Goal: Task Accomplishment & Management: Complete application form

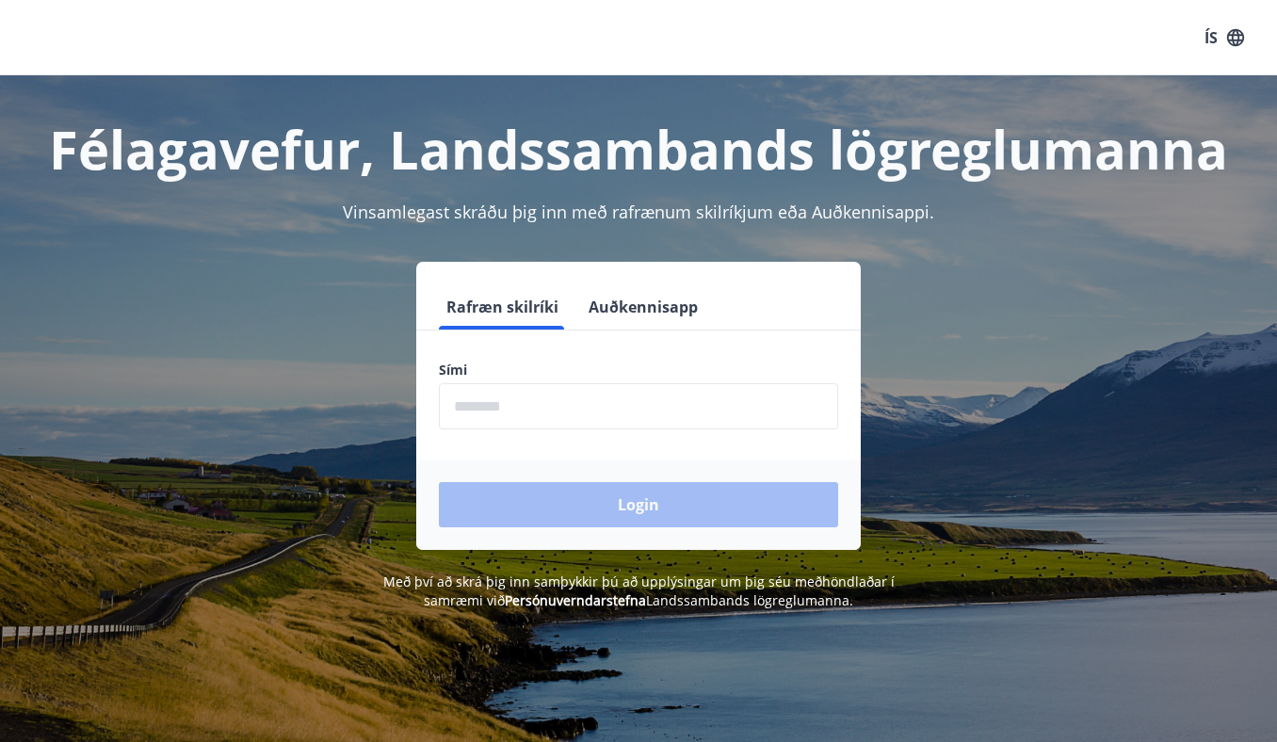
click at [566, 437] on form "Rafræn skilríki Auðkennisapp Sími ​ Login" at bounding box center [638, 417] width 445 height 266
click at [543, 413] on input "phone" at bounding box center [638, 406] width 399 height 46
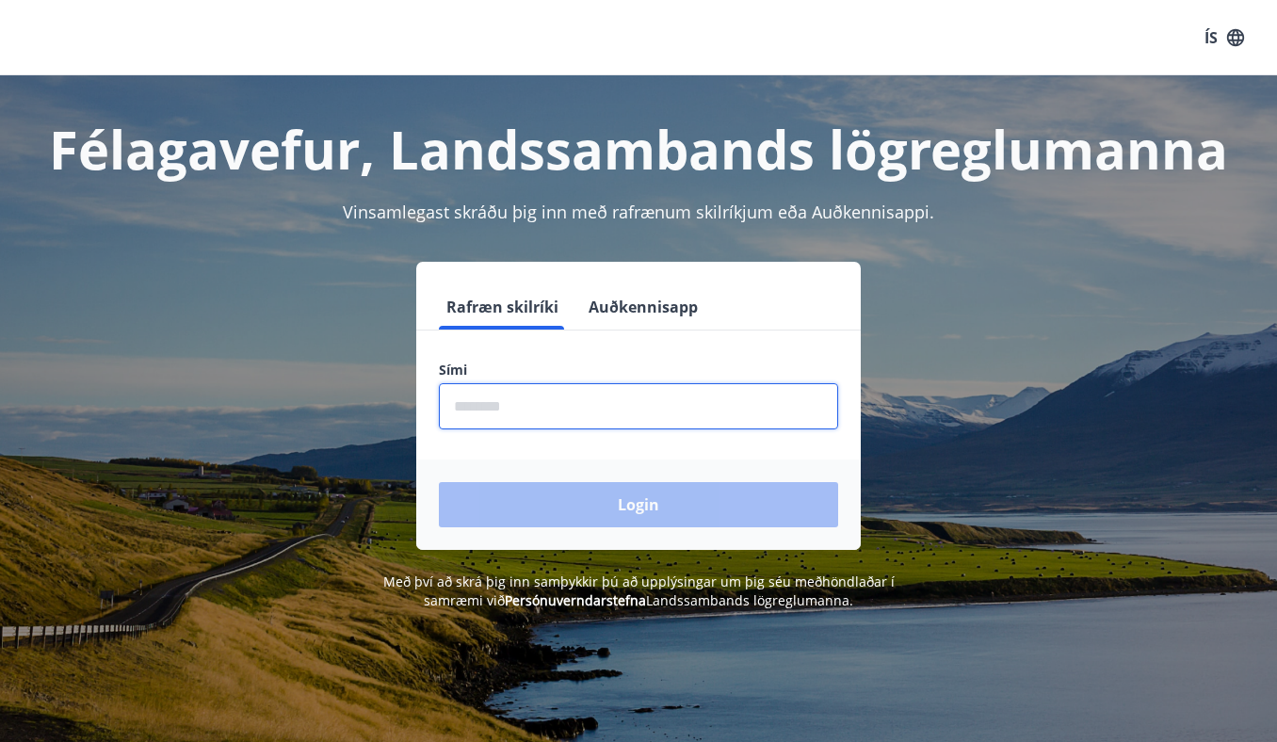
type input "********"
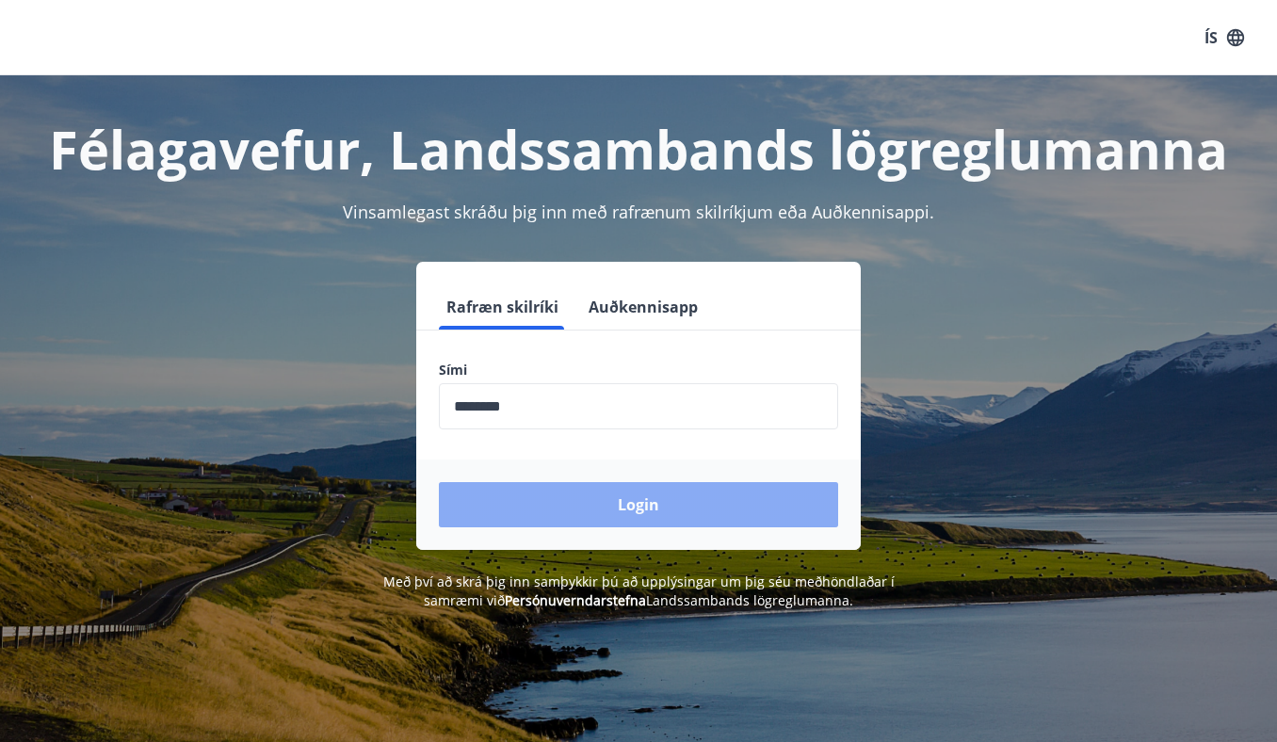
click at [559, 501] on button "Login" at bounding box center [638, 504] width 399 height 45
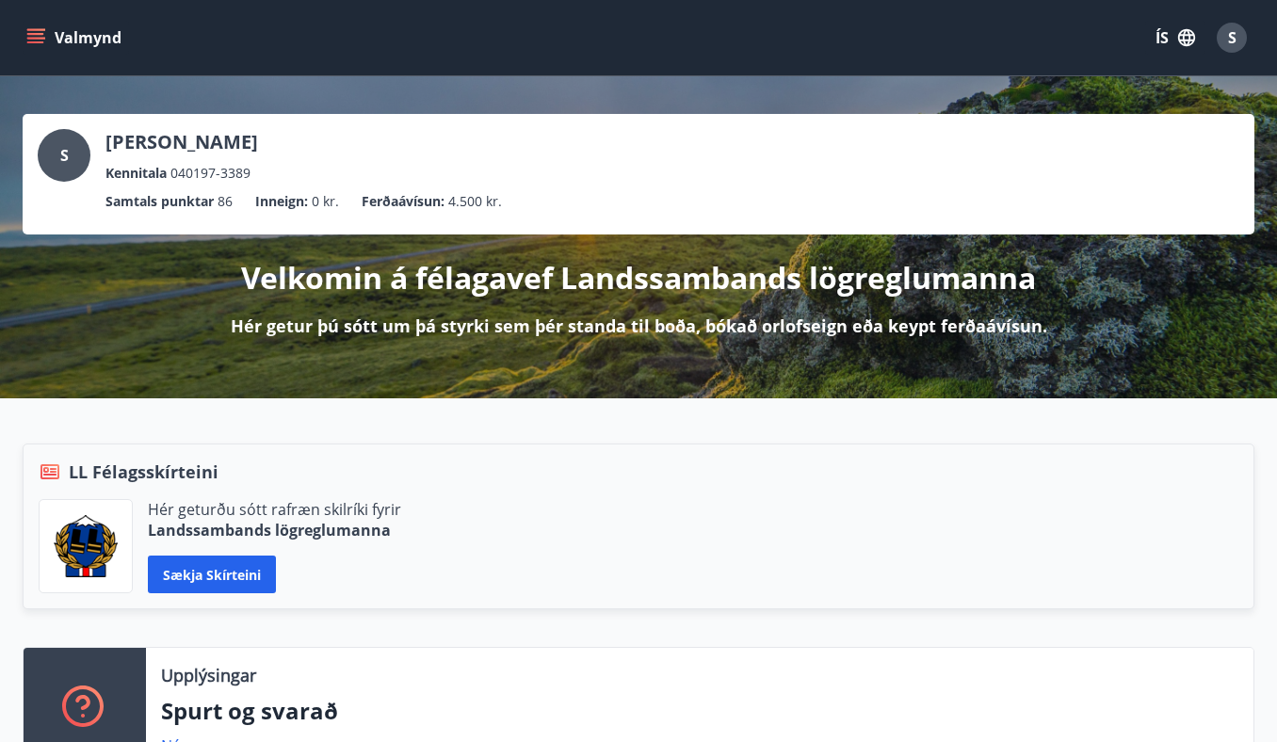
click at [1220, 34] on div "S" at bounding box center [1232, 38] width 30 height 30
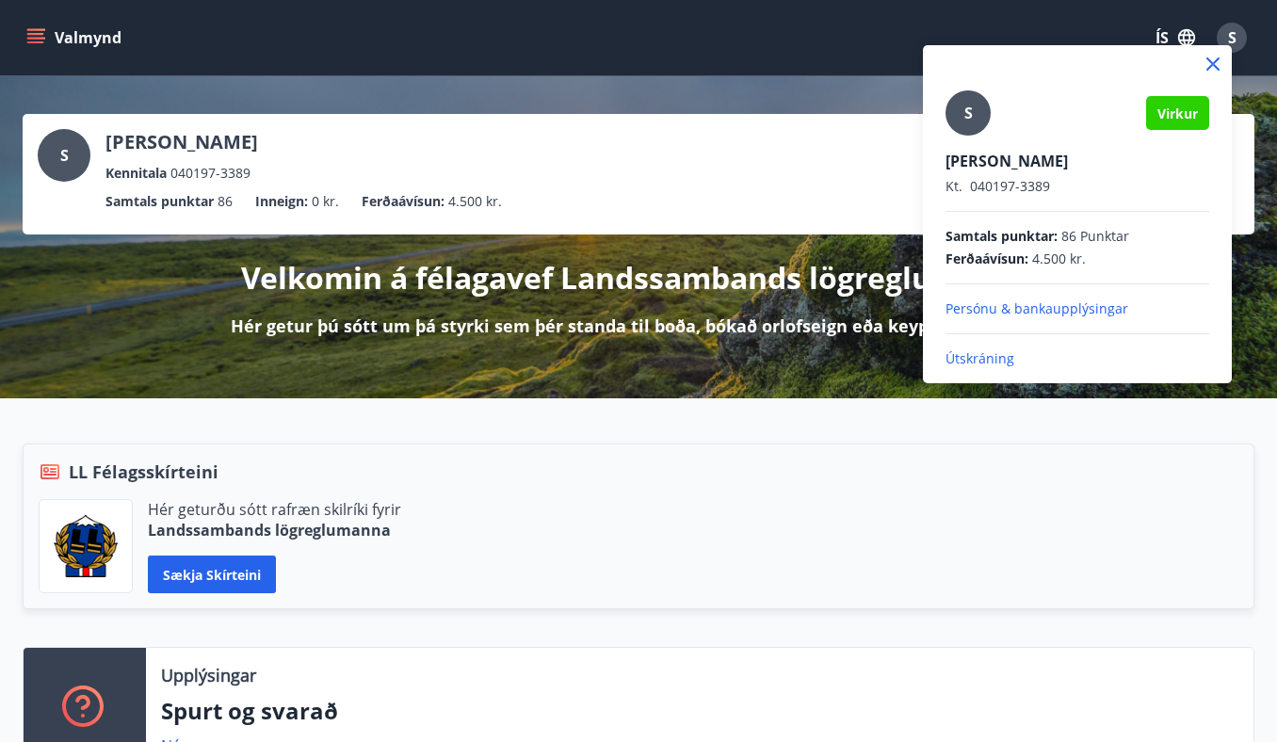
click at [454, 57] on div at bounding box center [638, 371] width 1277 height 742
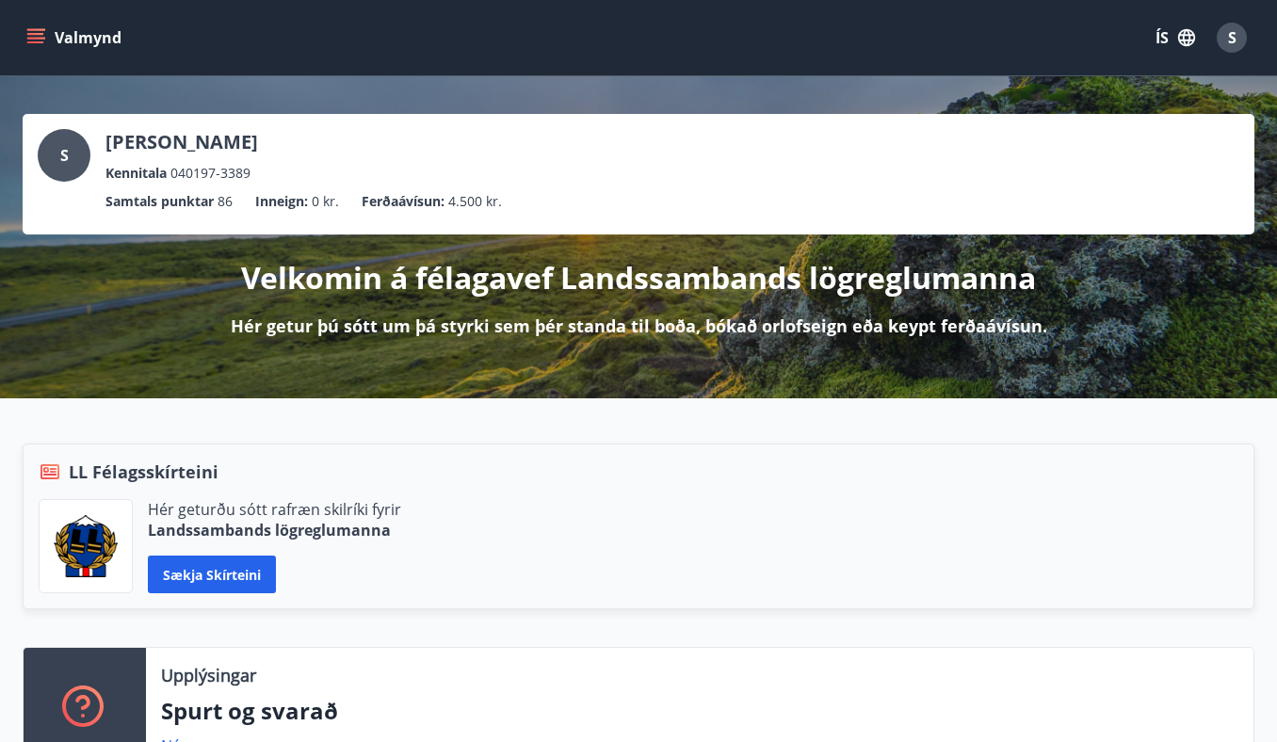
click at [33, 32] on icon "menu" at bounding box center [35, 37] width 19 height 19
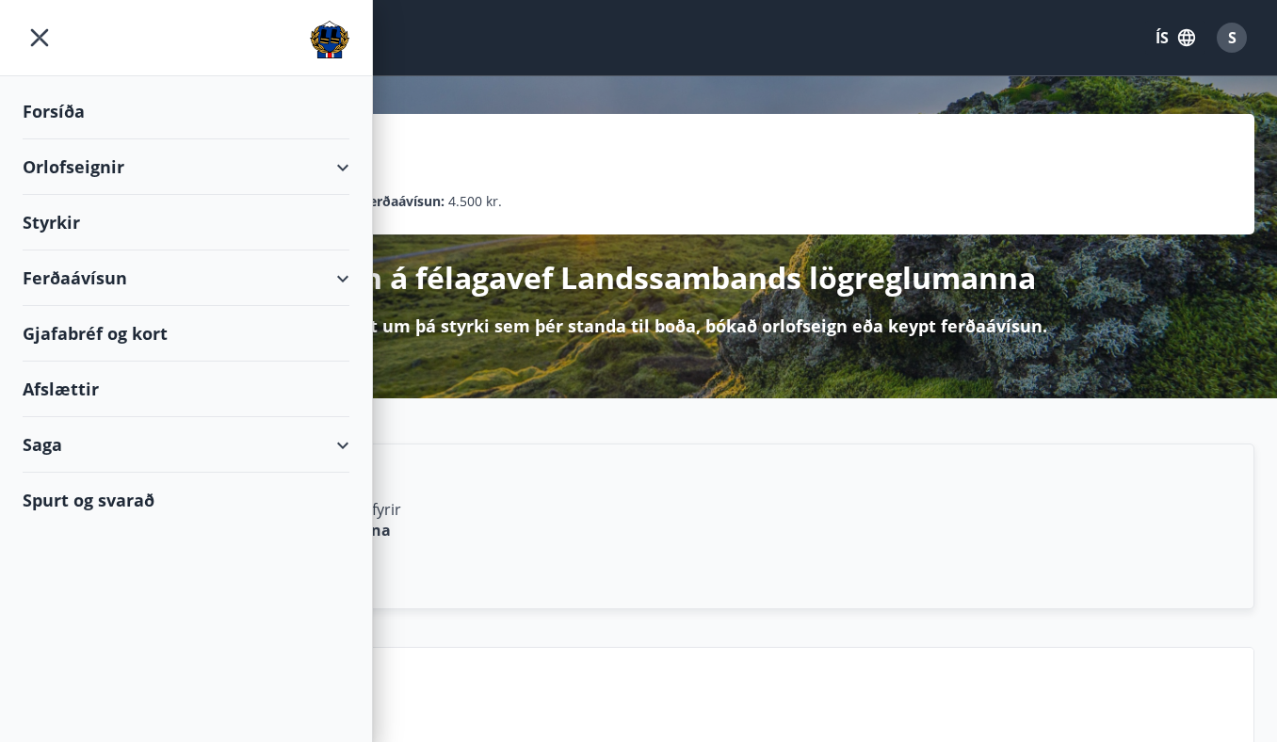
click at [73, 217] on div "Styrkir" at bounding box center [186, 223] width 327 height 56
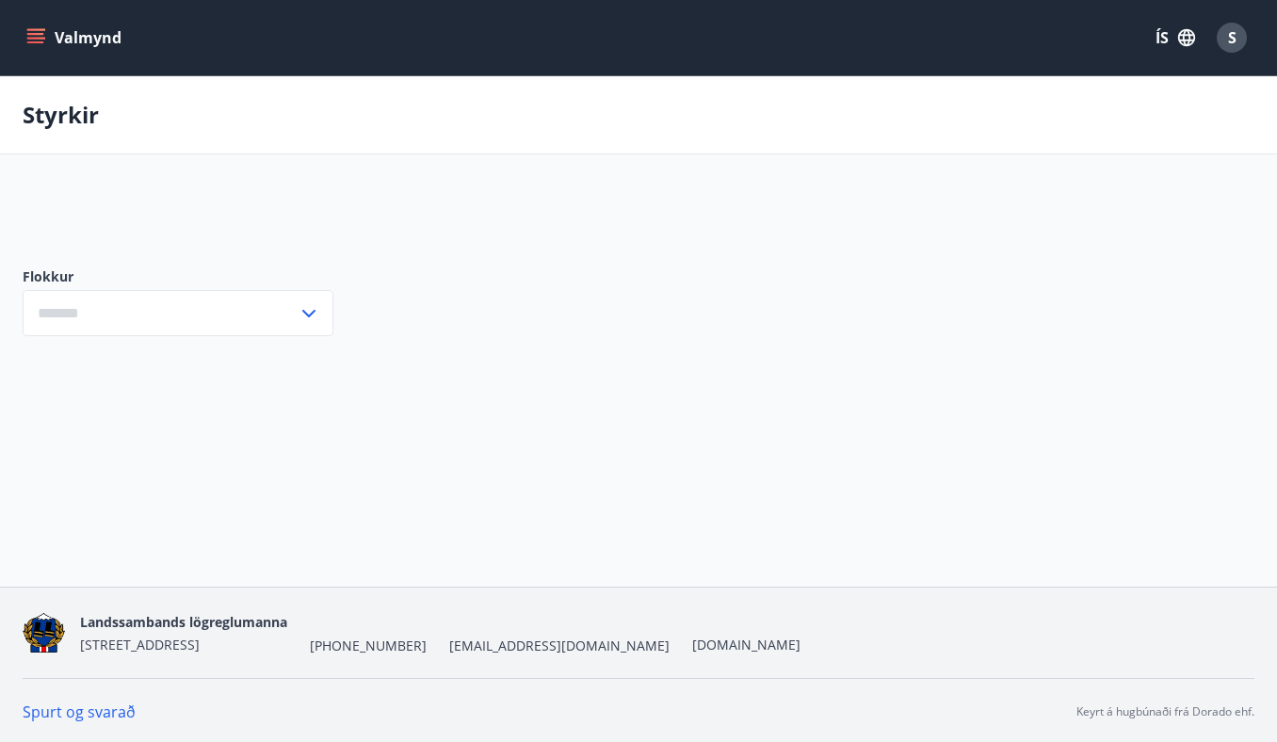
type input "***"
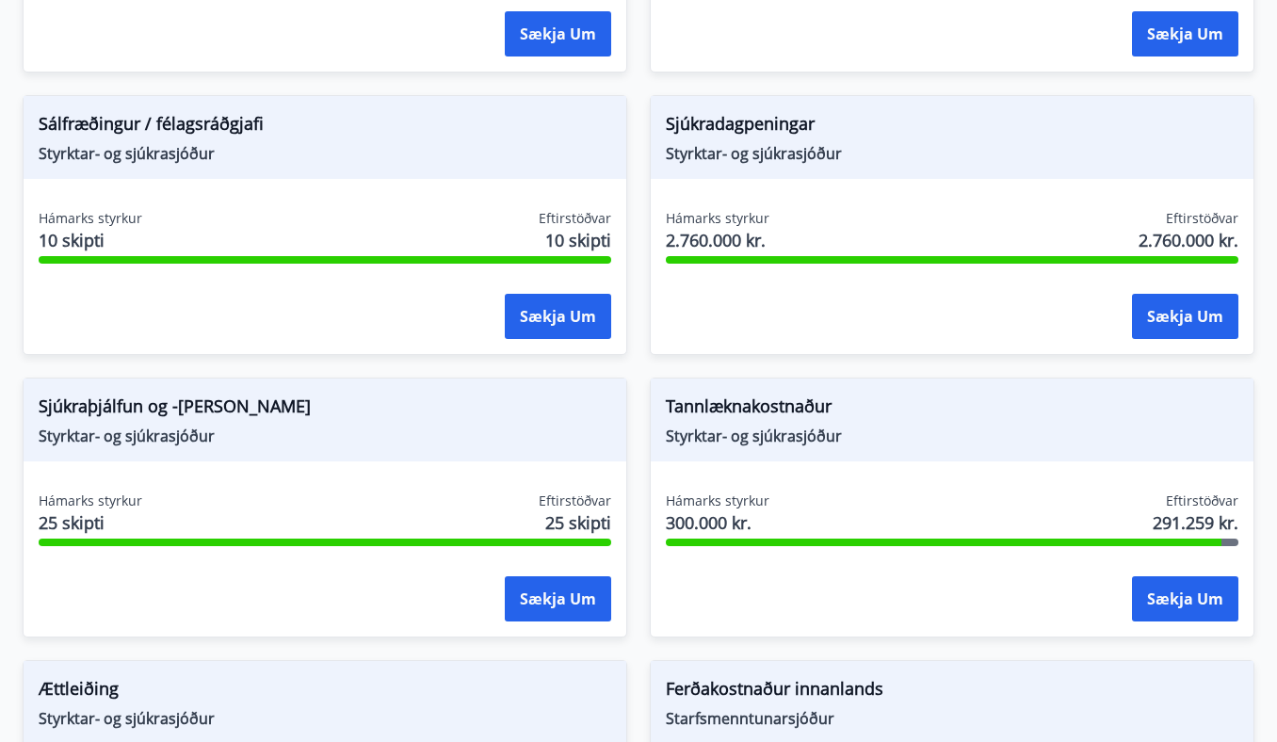
scroll to position [2021, 0]
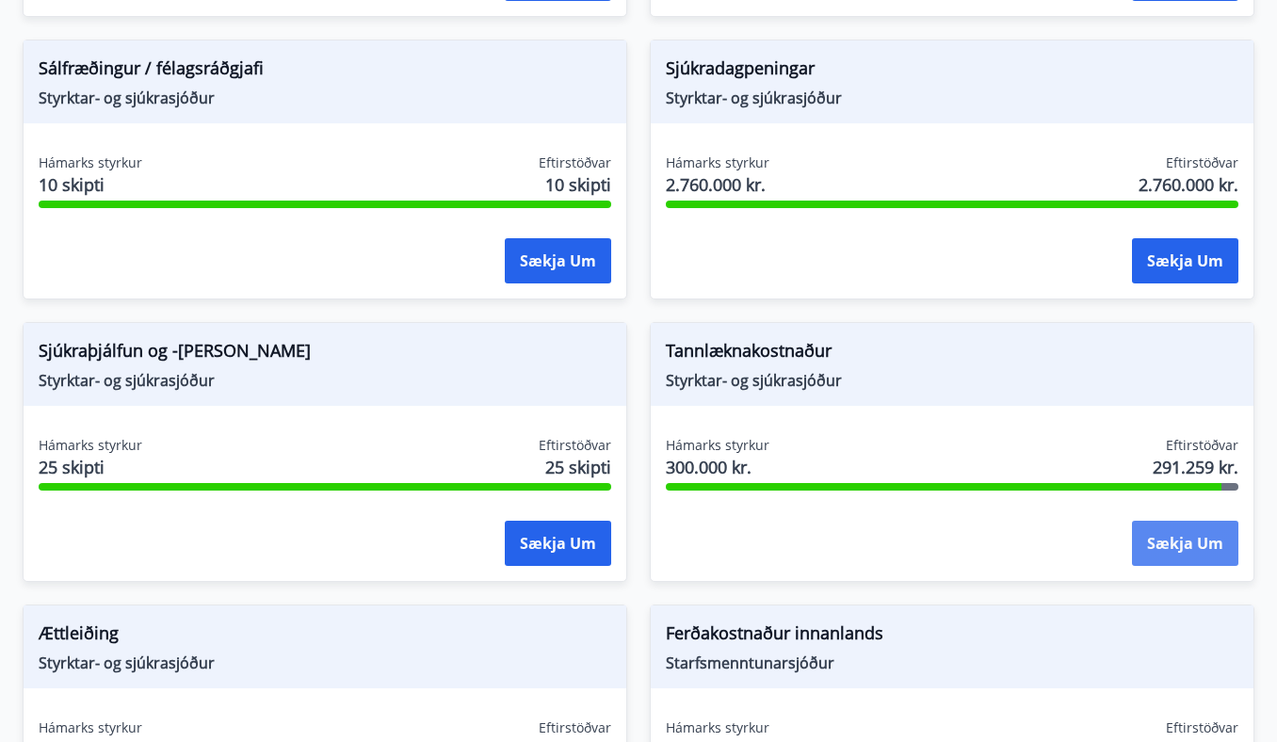
click at [1200, 538] on button "Sækja um" at bounding box center [1185, 543] width 106 height 45
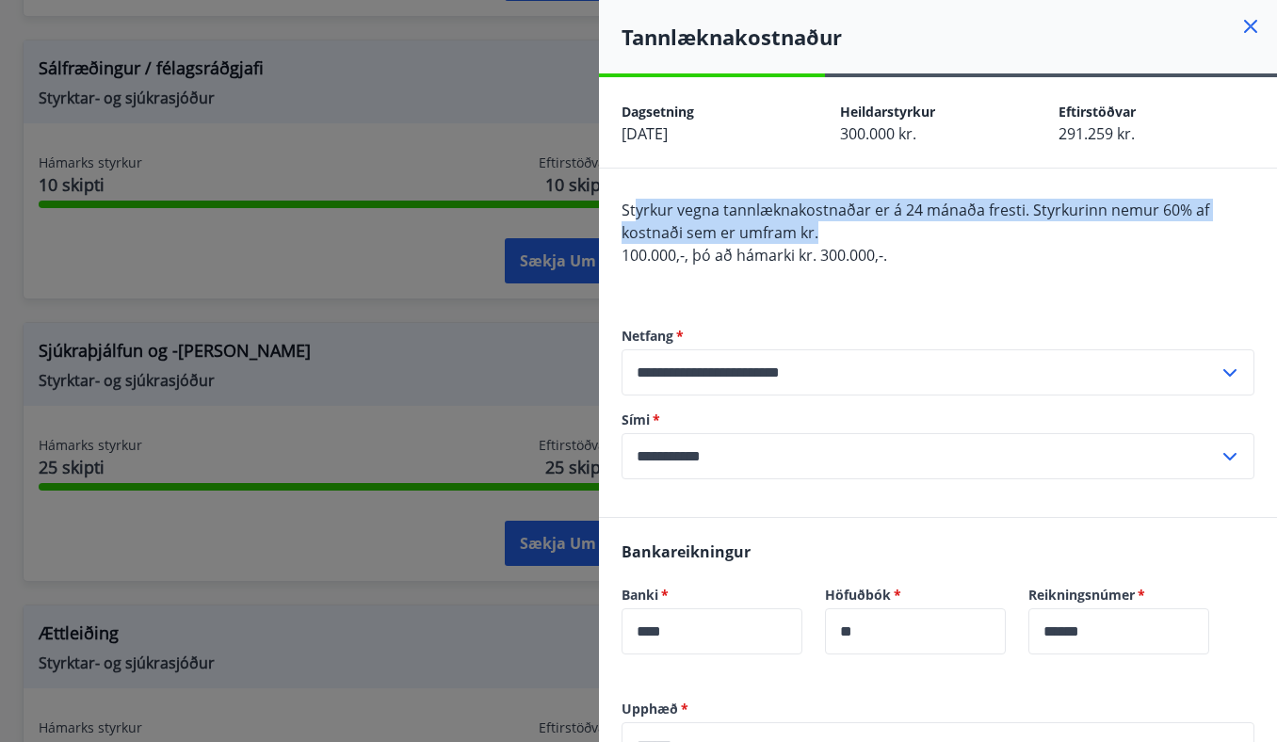
drag, startPoint x: 638, startPoint y: 210, endPoint x: 944, endPoint y: 223, distance: 306.4
click at [944, 223] on div "Styrkur vegna tannlæknakostnaðar er á 24 mánaða fresti. Styrkurinn nemur 60% af…" at bounding box center [938, 244] width 633 height 90
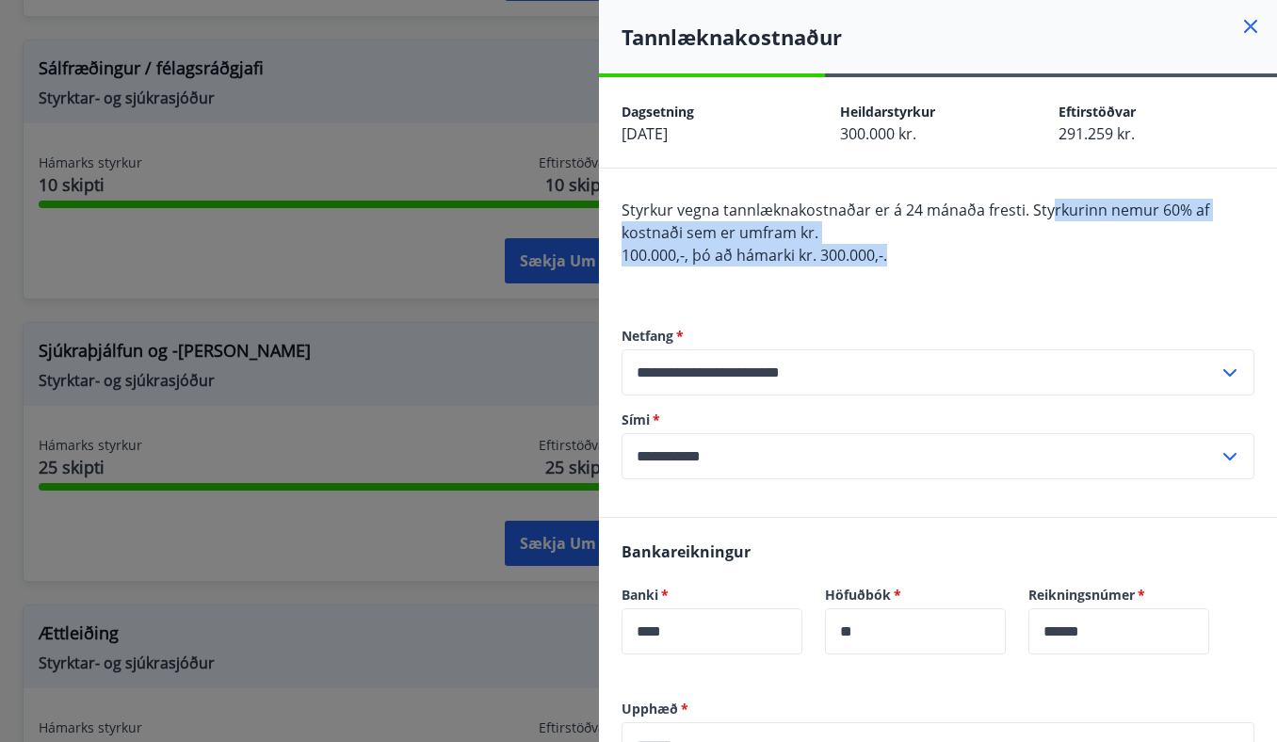
drag, startPoint x: 1051, startPoint y: 206, endPoint x: 1052, endPoint y: 244, distance: 37.7
click at [1052, 244] on div "Styrkur vegna tannlæknakostnaðar er á 24 mánaða fresti. Styrkurinn nemur 60% af…" at bounding box center [938, 244] width 633 height 90
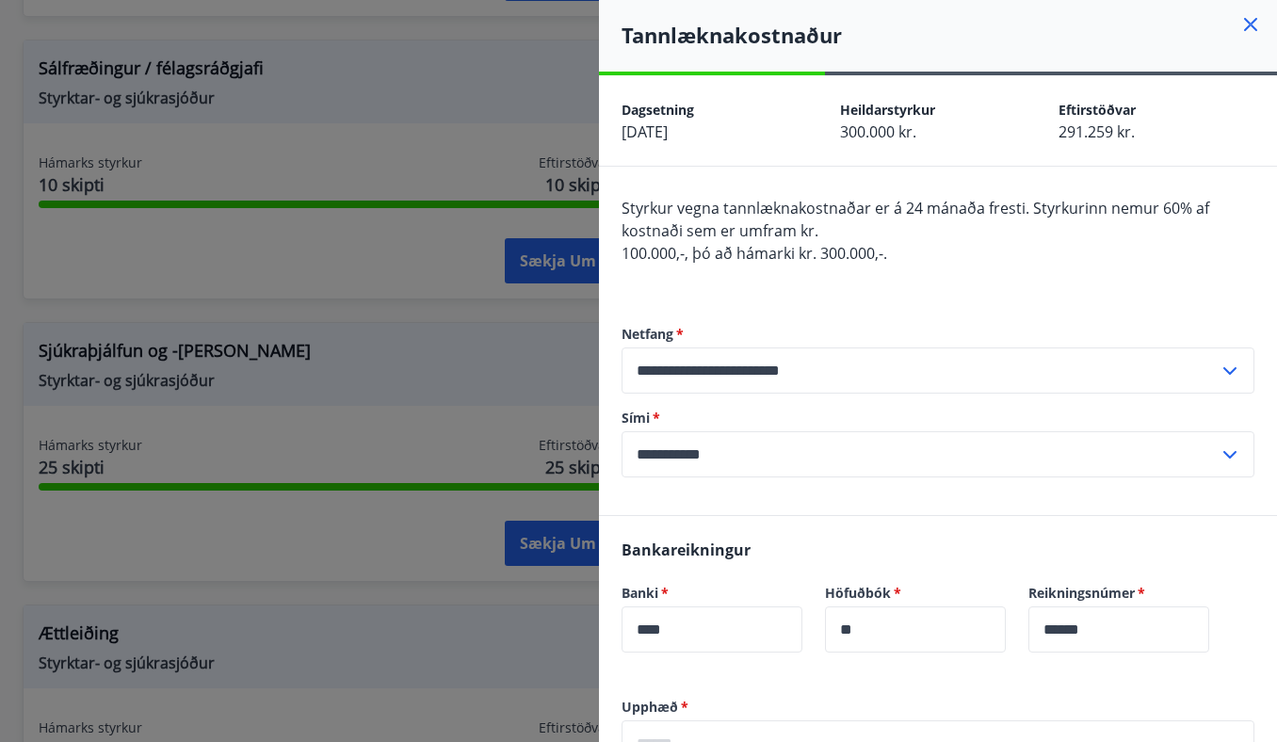
scroll to position [1, 0]
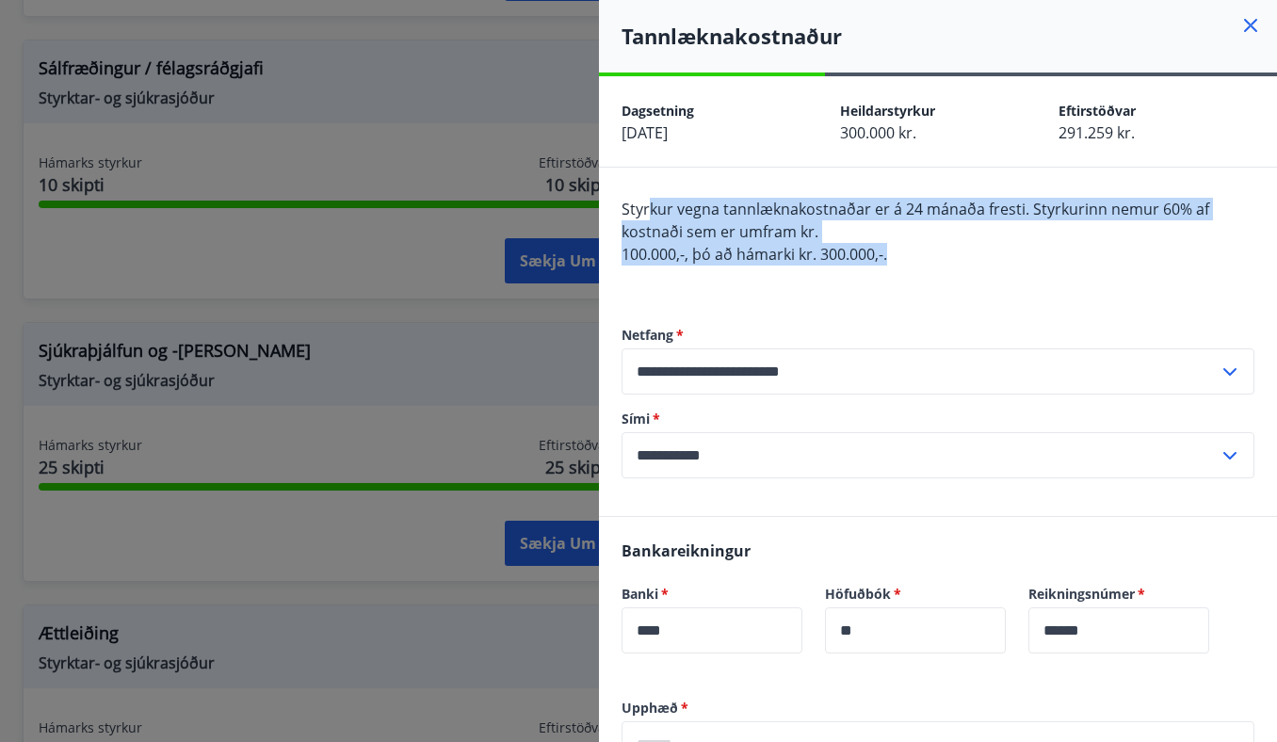
drag, startPoint x: 650, startPoint y: 215, endPoint x: 888, endPoint y: 249, distance: 240.7
click at [888, 249] on span "Styrkur vegna tannlæknakostnaðar er á 24 mánaða fresti. Styrkurinn nemur 60% af…" at bounding box center [916, 232] width 588 height 66
click at [887, 249] on span "100.000,-, þó að hámarki kr. 300.000,-." at bounding box center [755, 254] width 266 height 21
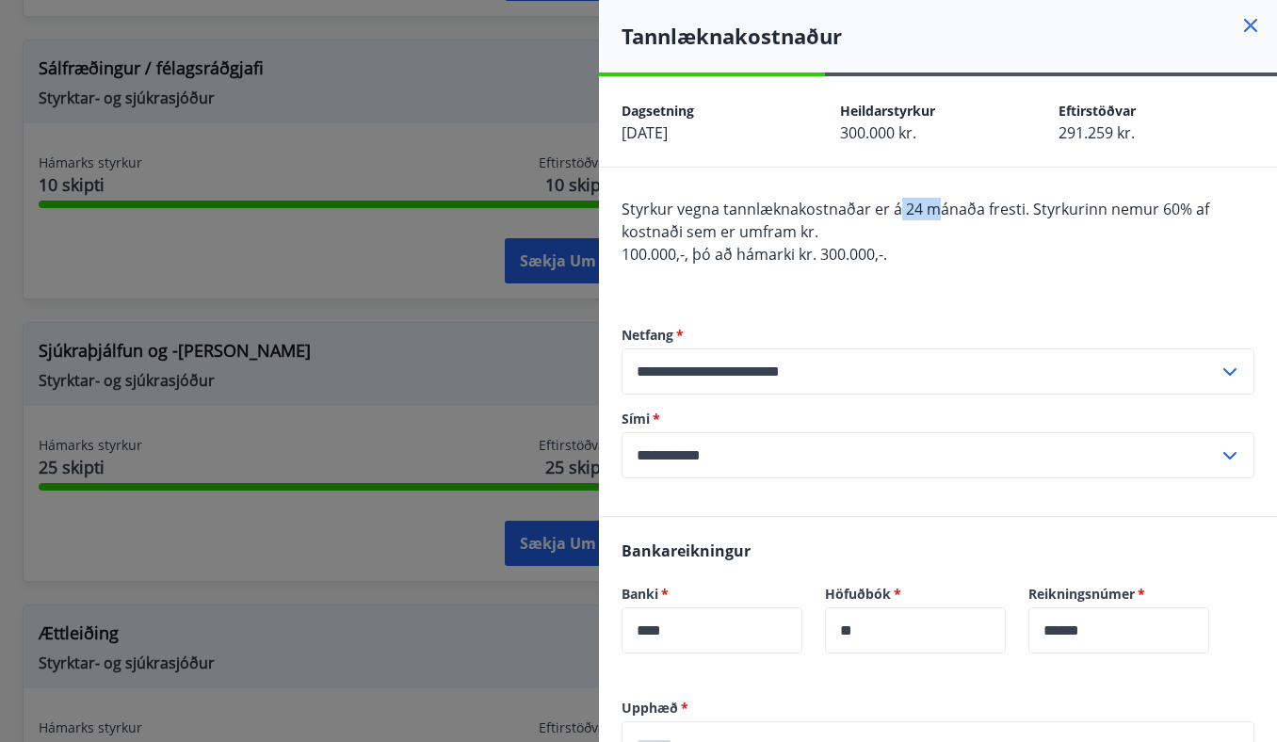
drag, startPoint x: 931, startPoint y: 215, endPoint x: 899, endPoint y: 215, distance: 32.0
click at [899, 215] on span "Styrkur vegna tannlæknakostnaðar er á 24 mánaða fresti. Styrkurinn nemur 60% af…" at bounding box center [916, 220] width 588 height 43
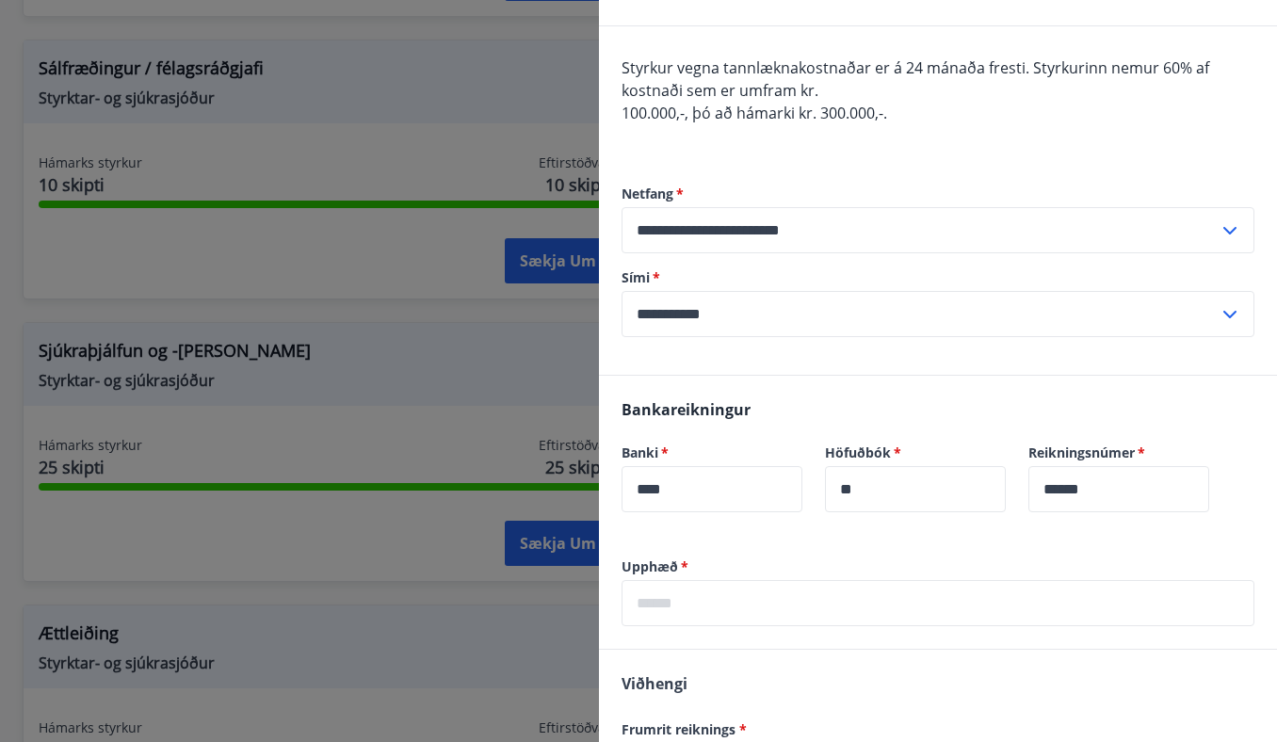
scroll to position [86, 0]
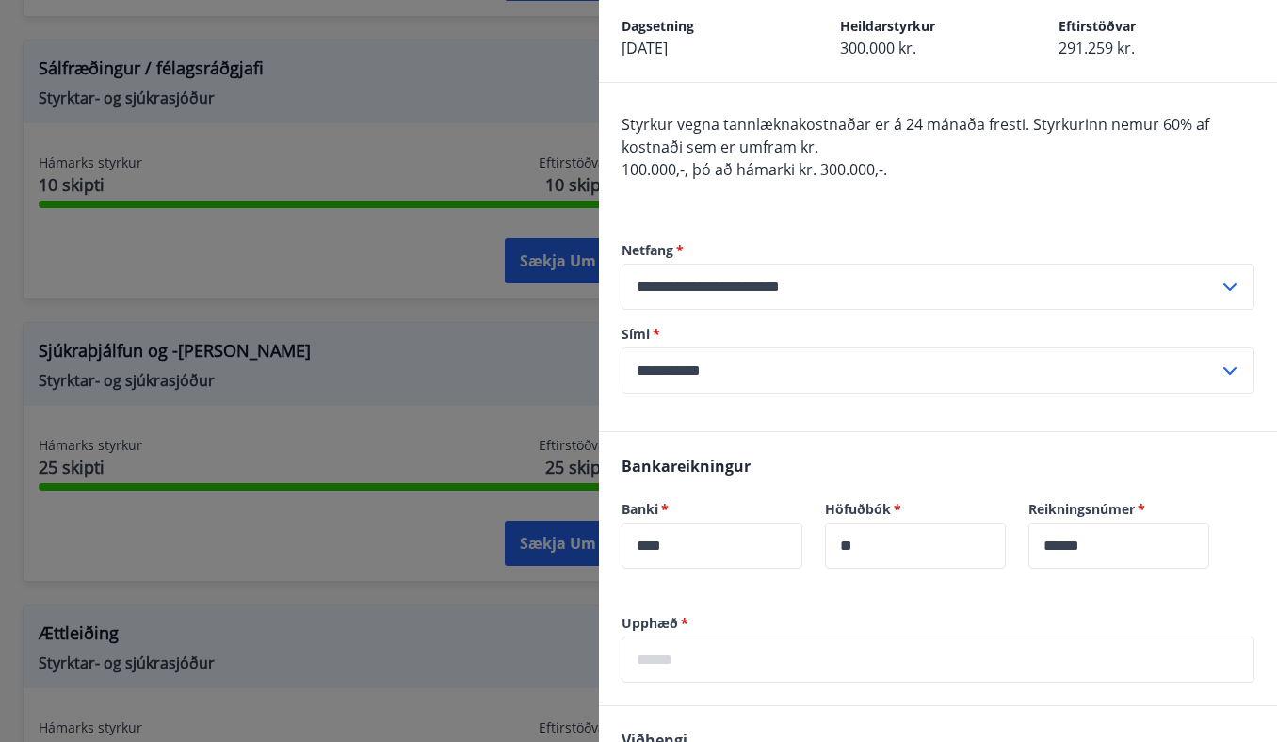
click at [924, 124] on span "Styrkur vegna tannlæknakostnaðar er á 24 mánaða fresti. Styrkurinn nemur 60% af…" at bounding box center [916, 135] width 588 height 43
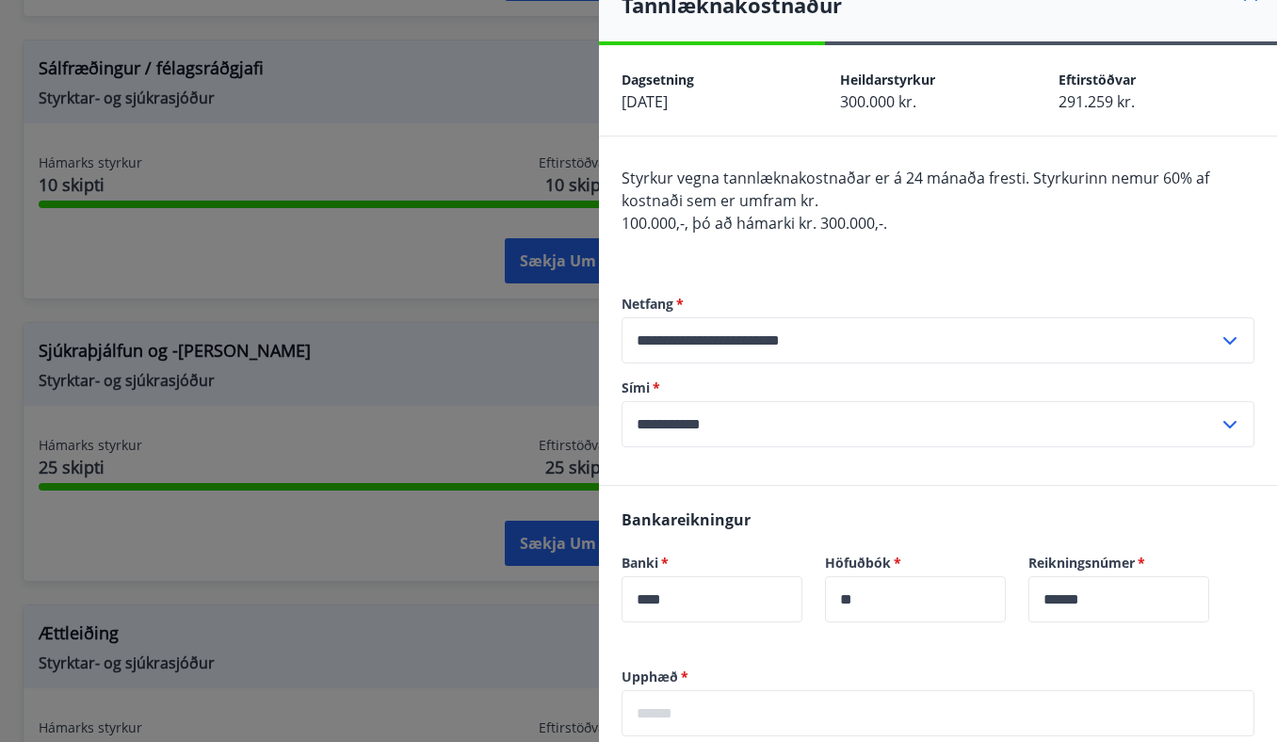
scroll to position [0, 0]
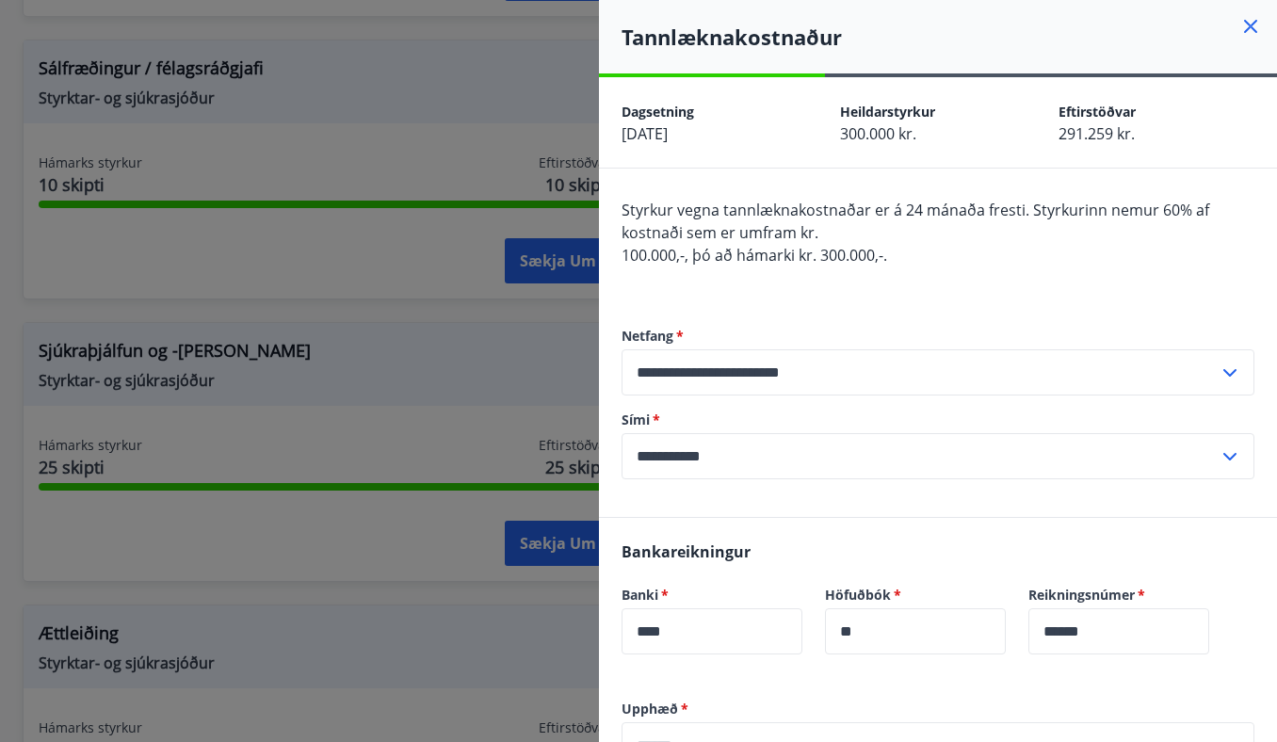
click at [929, 222] on div "Styrkur vegna tannlæknakostnaðar er á 24 mánaða fresti. Styrkurinn nemur 60% af…" at bounding box center [938, 244] width 633 height 90
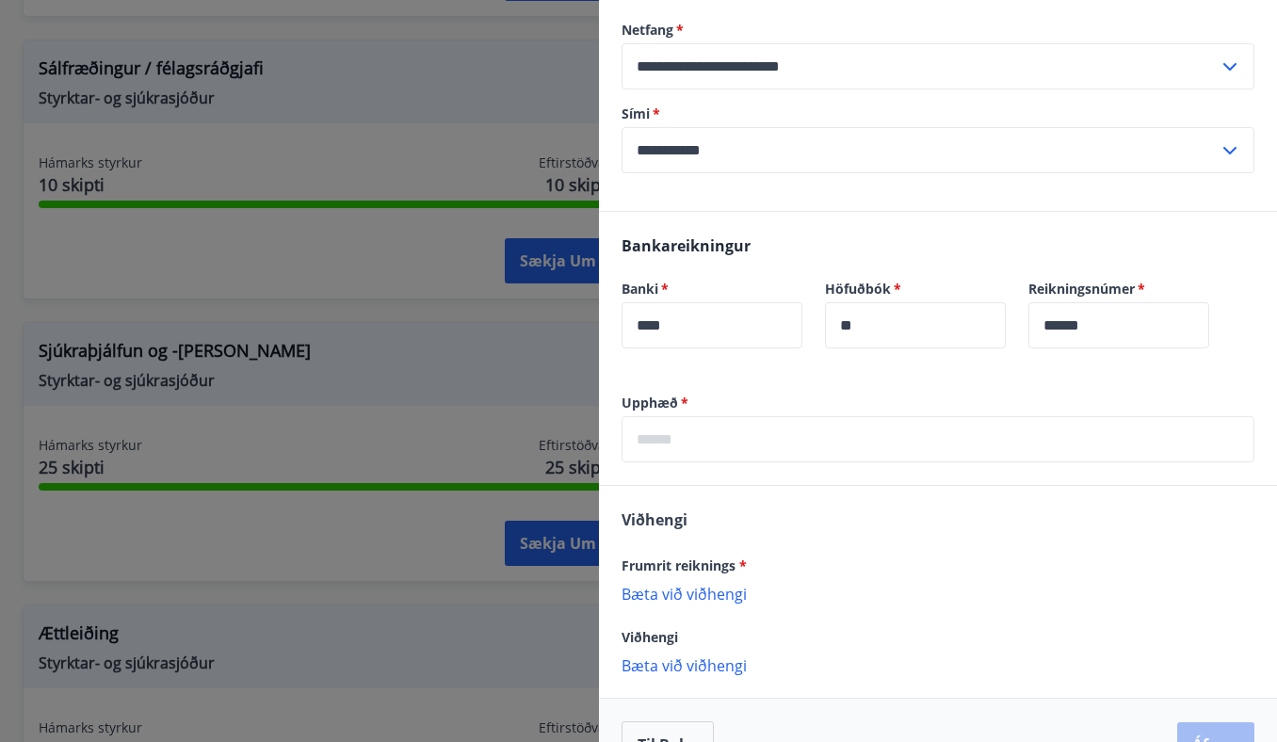
scroll to position [321, 0]
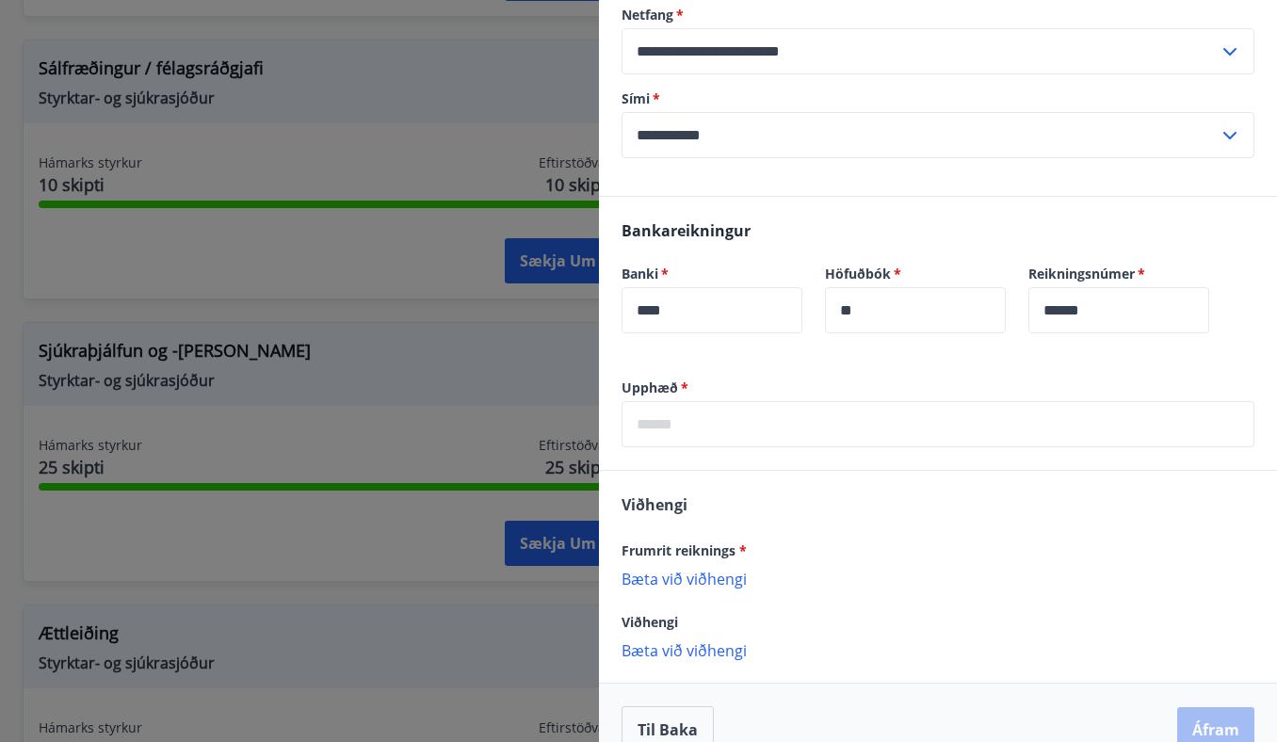
click at [767, 408] on input "text" at bounding box center [938, 424] width 633 height 46
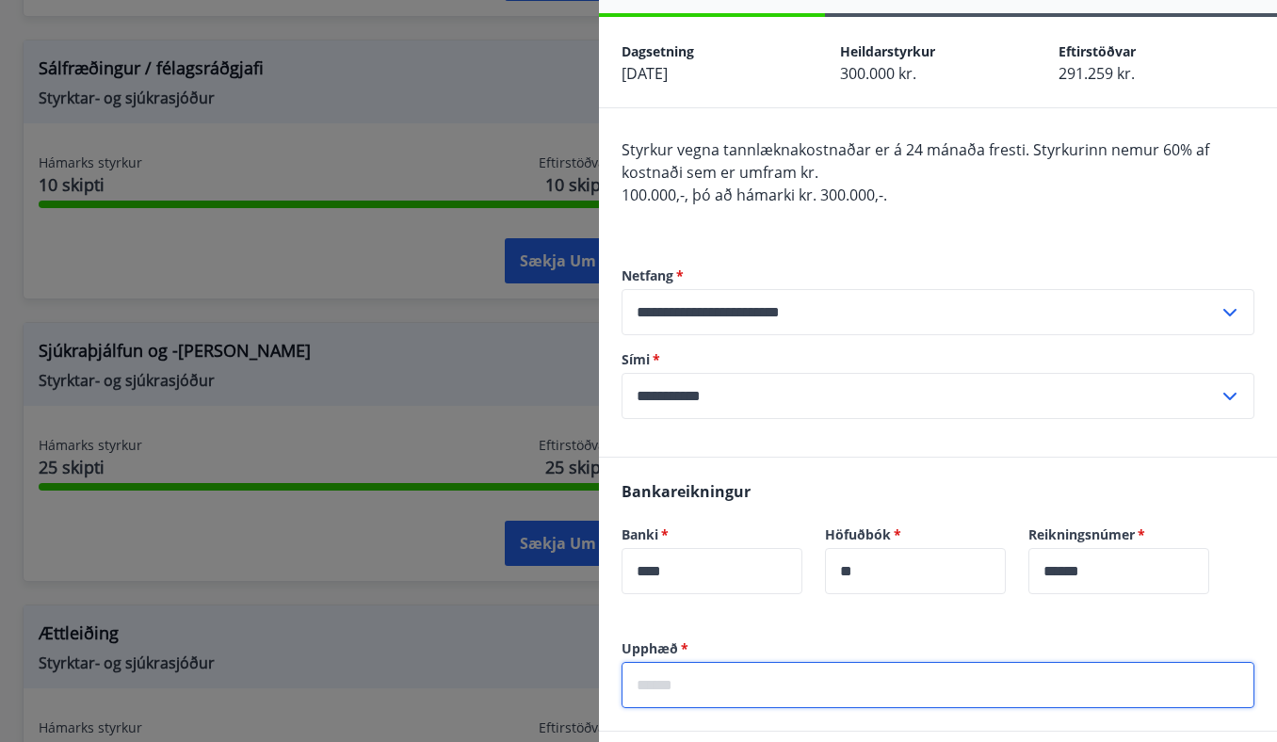
scroll to position [0, 0]
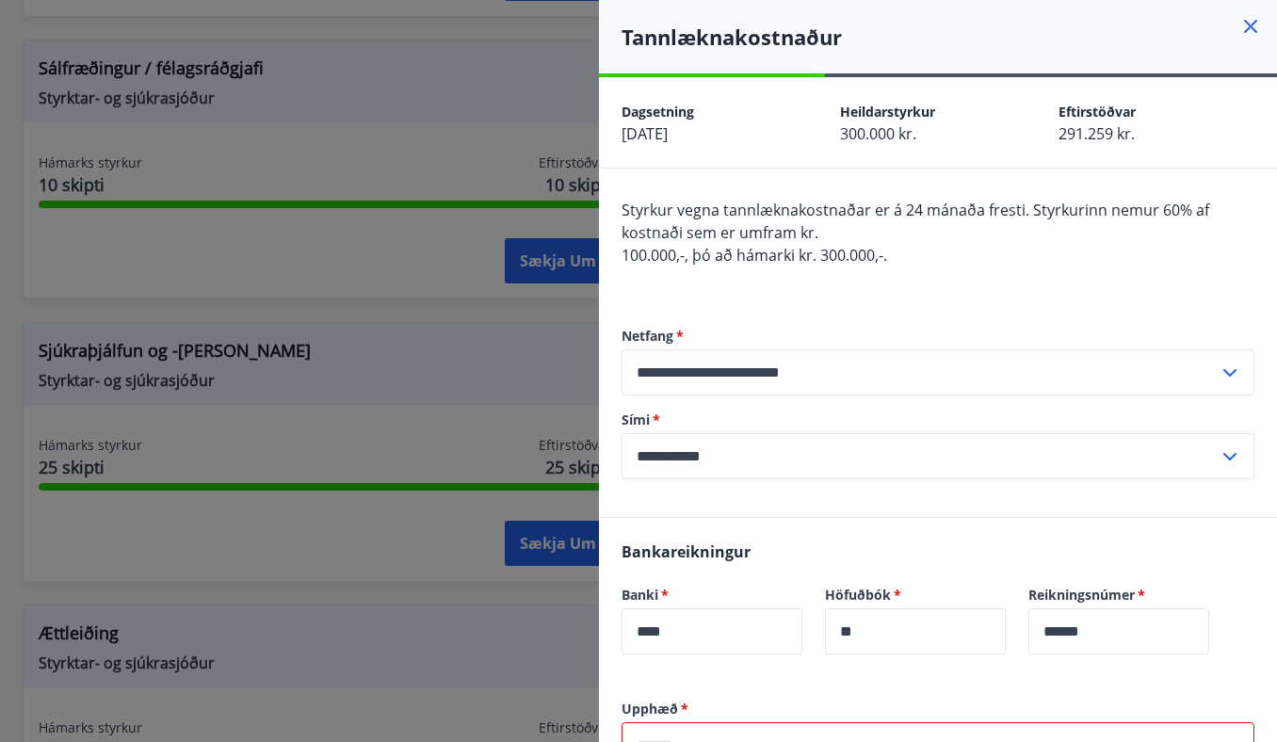
click at [510, 132] on div at bounding box center [638, 371] width 1277 height 742
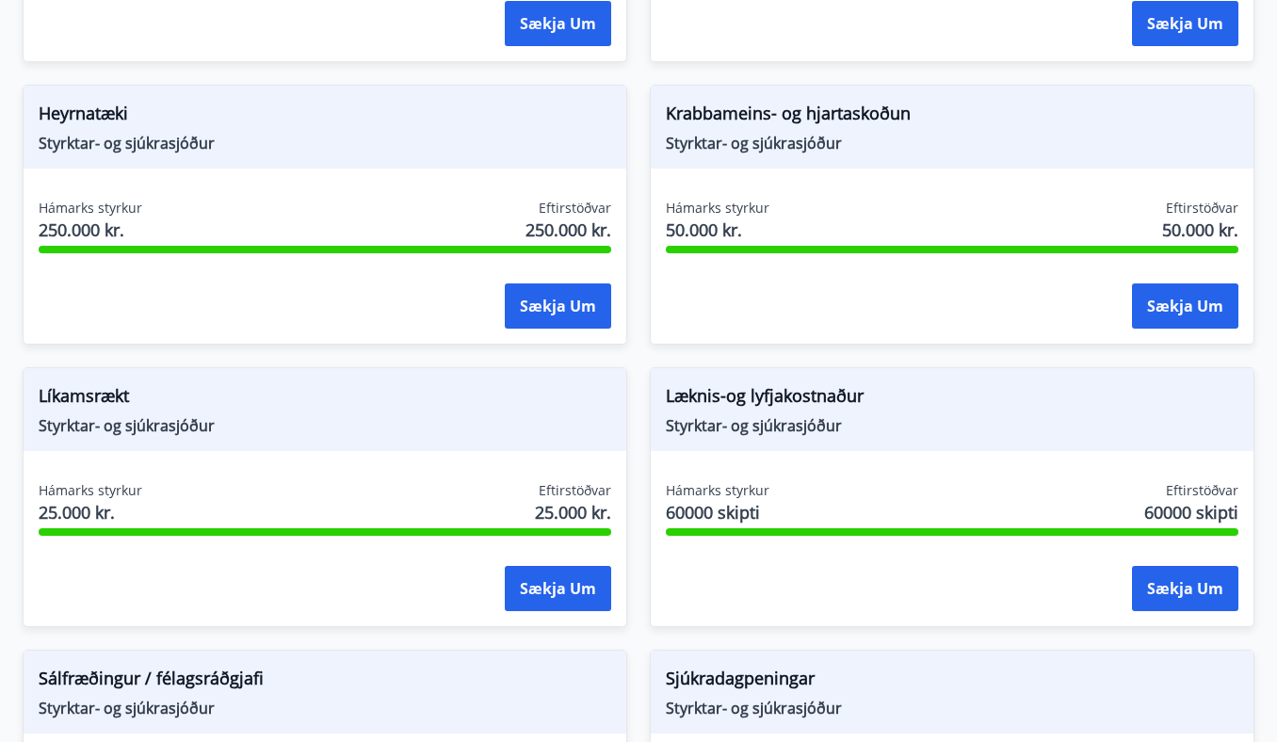
scroll to position [1392, 0]
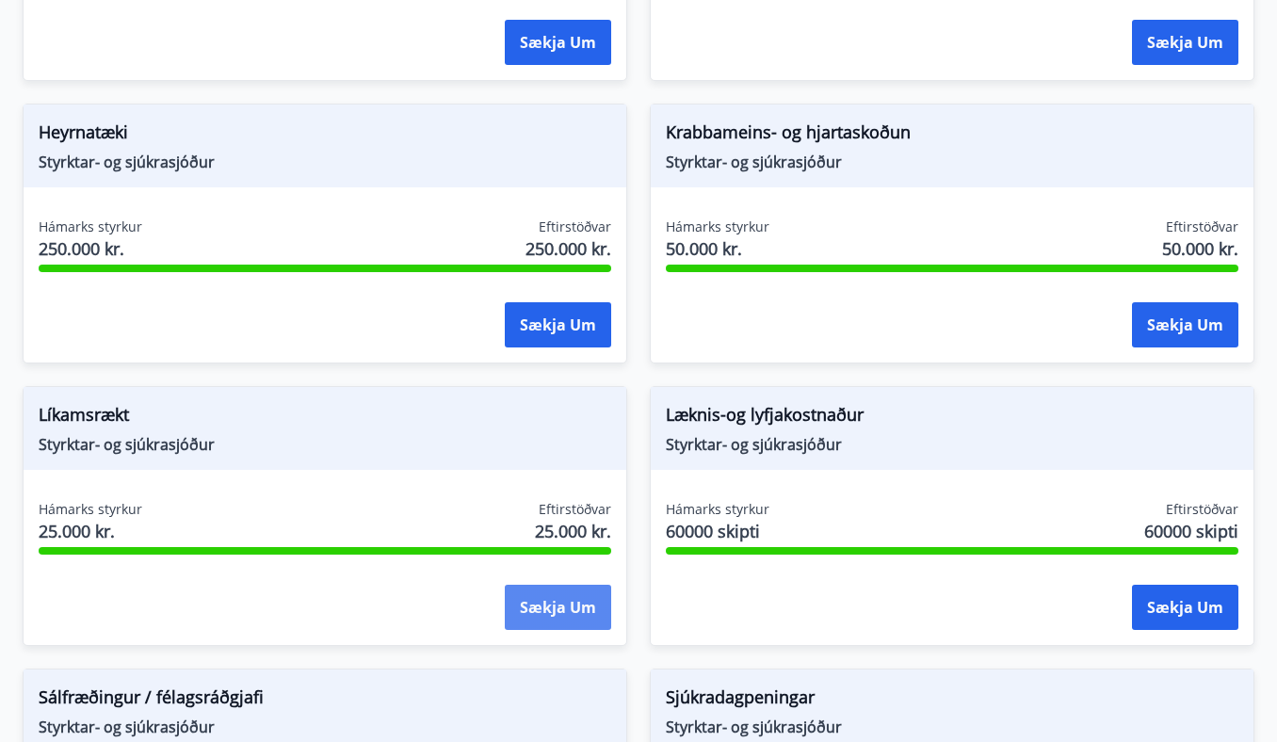
click at [543, 593] on button "Sækja um" at bounding box center [558, 607] width 106 height 45
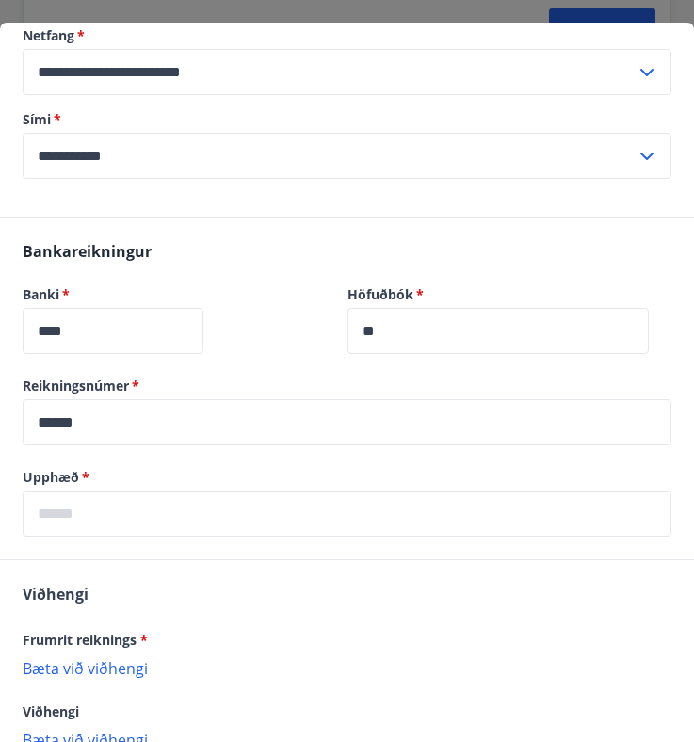
scroll to position [446, 0]
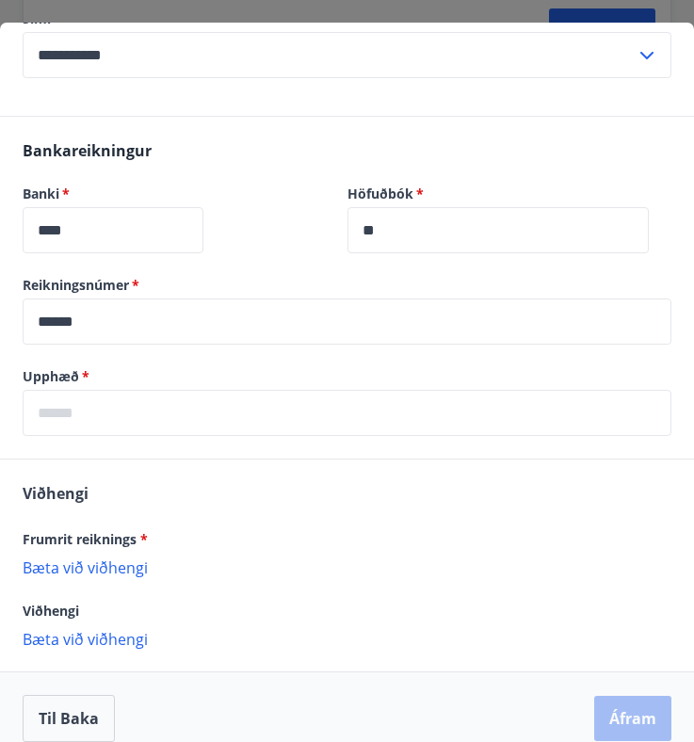
click at [140, 397] on input "text" at bounding box center [347, 413] width 649 height 46
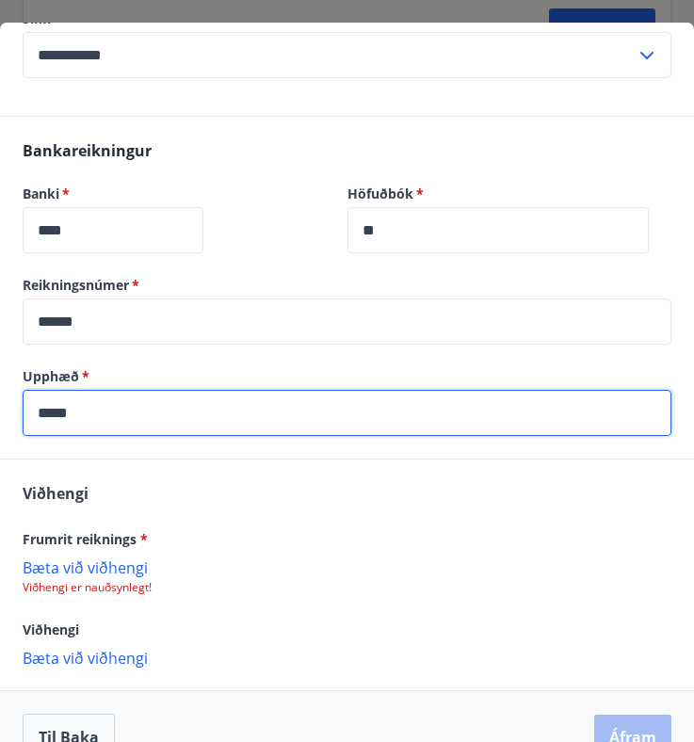
scroll to position [465, 0]
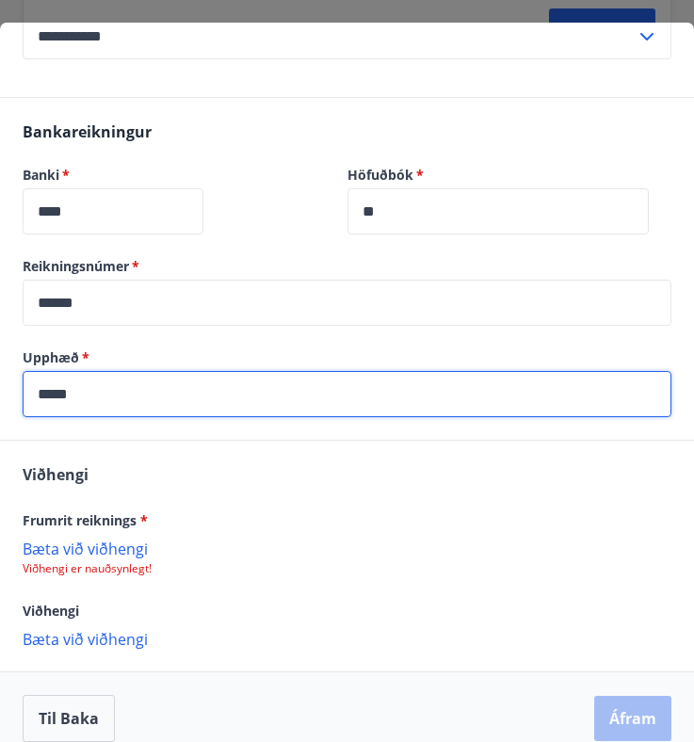
type input "*****"
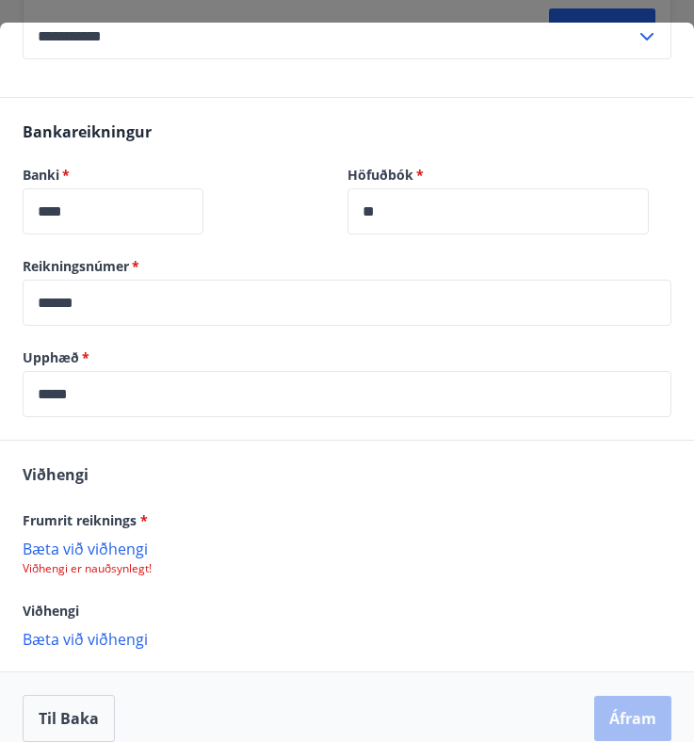
click at [112, 629] on p "Bæta við viðhengi" at bounding box center [347, 638] width 649 height 19
click at [90, 539] on p "Bæta við viðhengi" at bounding box center [347, 548] width 649 height 19
click at [80, 629] on p "Bæta við viðhengi" at bounding box center [347, 638] width 649 height 19
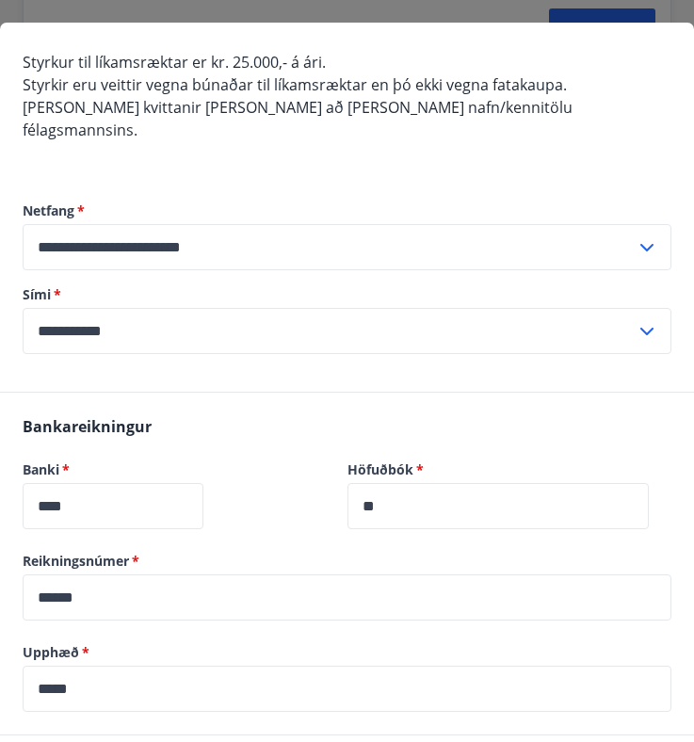
scroll to position [646, 0]
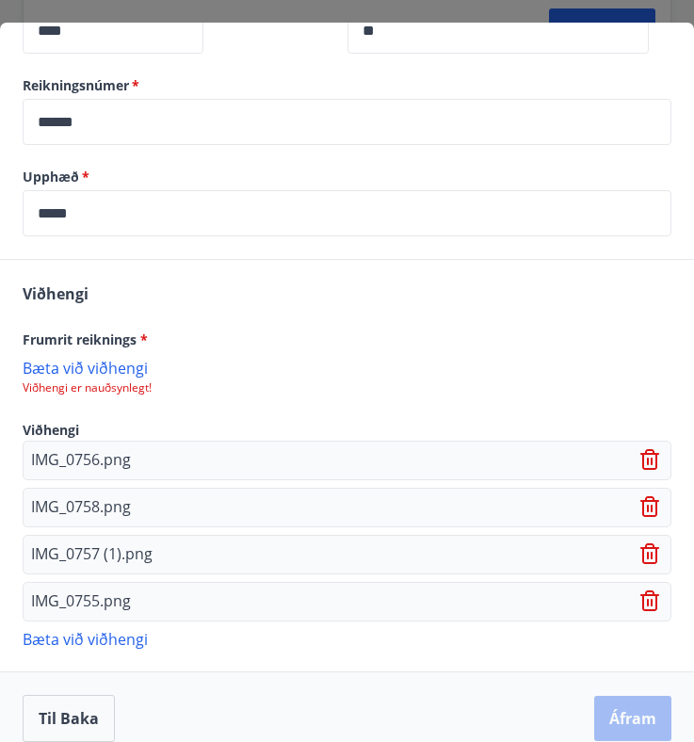
click at [640, 699] on div "Til baka Áfram" at bounding box center [347, 718] width 649 height 47
click at [115, 358] on p "Bæta við viðhengi" at bounding box center [347, 367] width 649 height 19
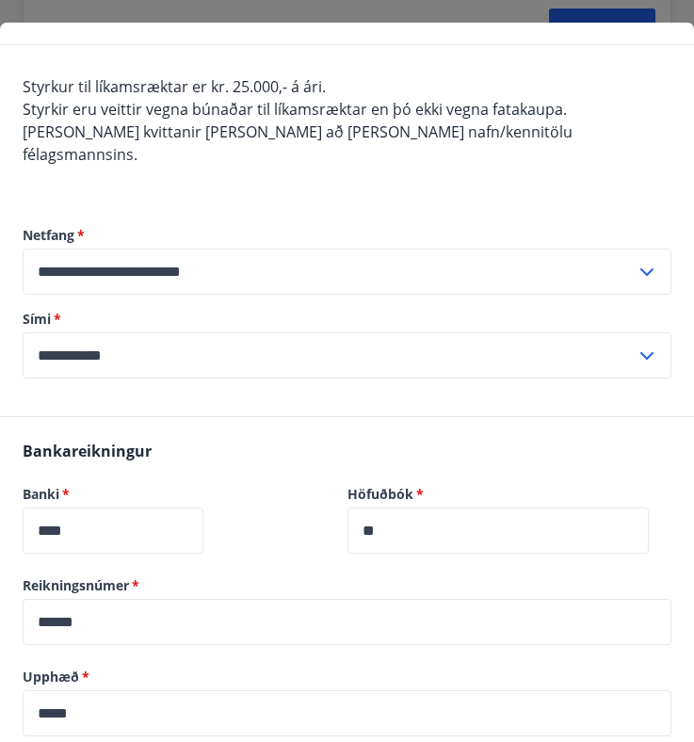
scroll to position [648, 0]
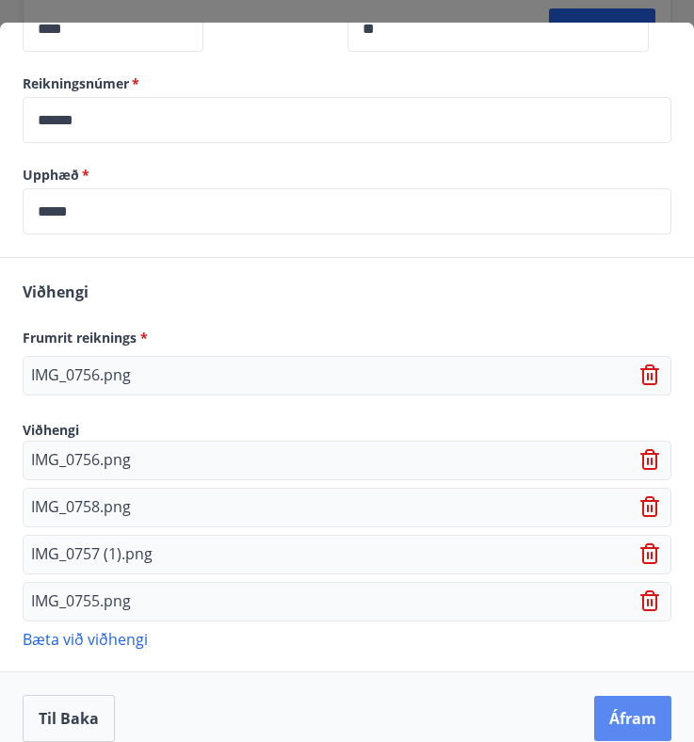
click at [623, 715] on button "Áfram" at bounding box center [632, 718] width 77 height 45
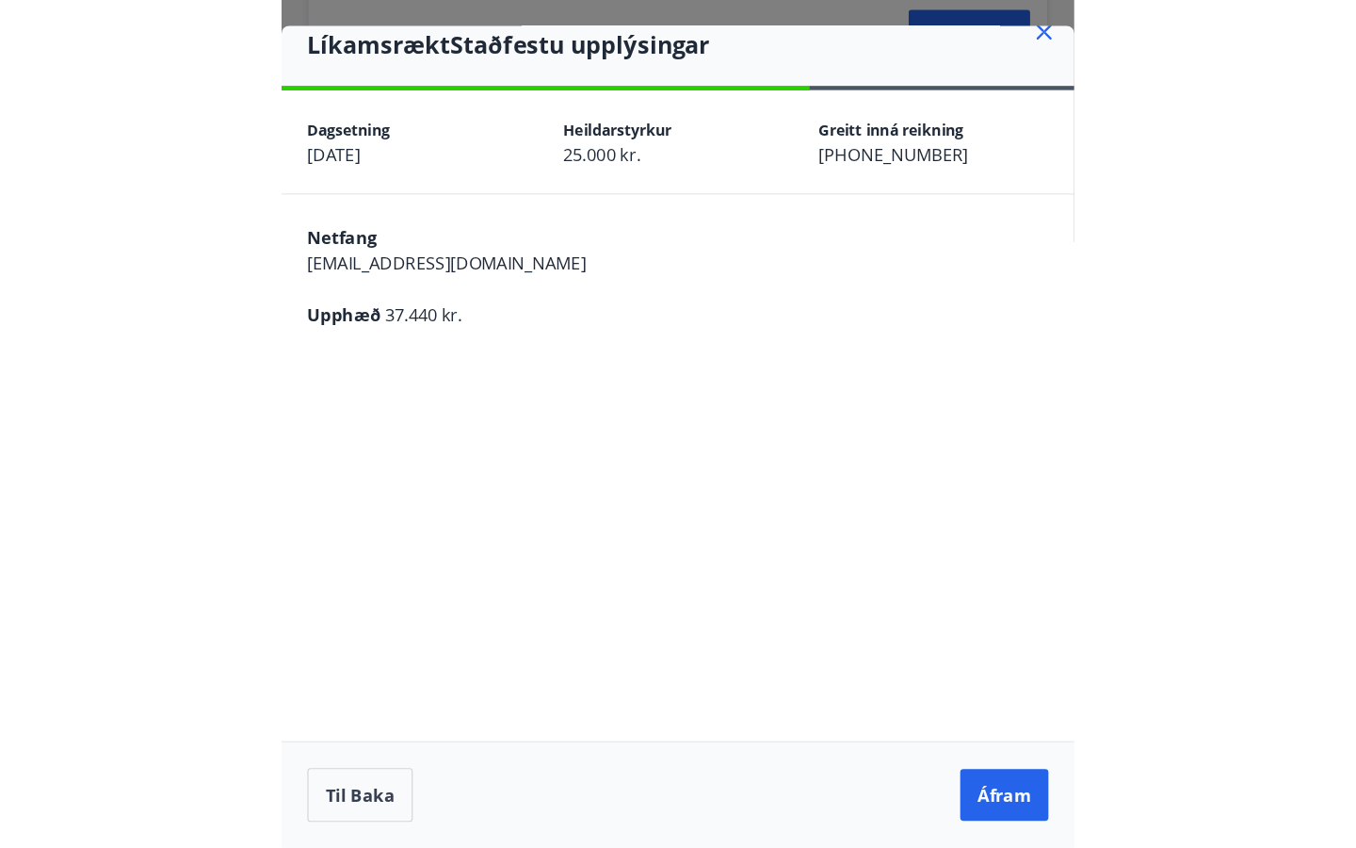
scroll to position [21, 0]
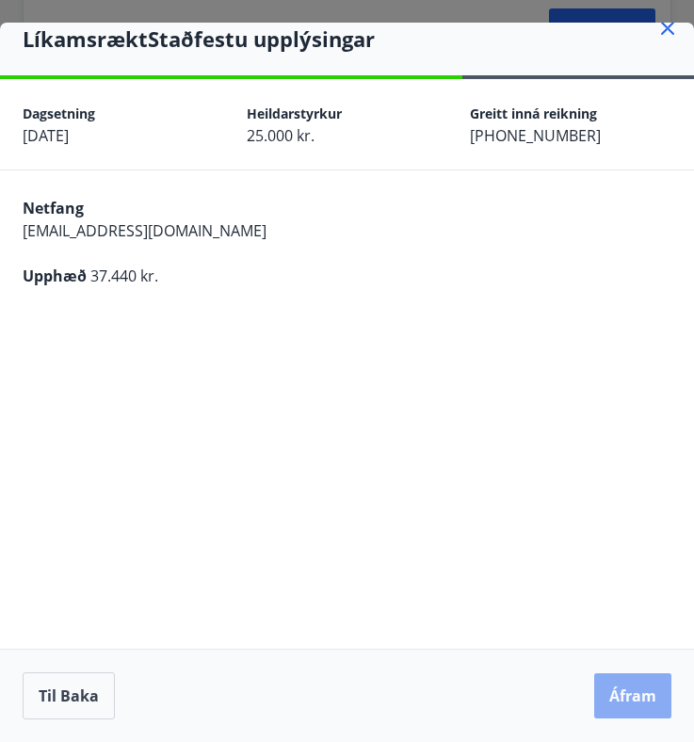
click at [633, 684] on button "Áfram" at bounding box center [632, 695] width 77 height 45
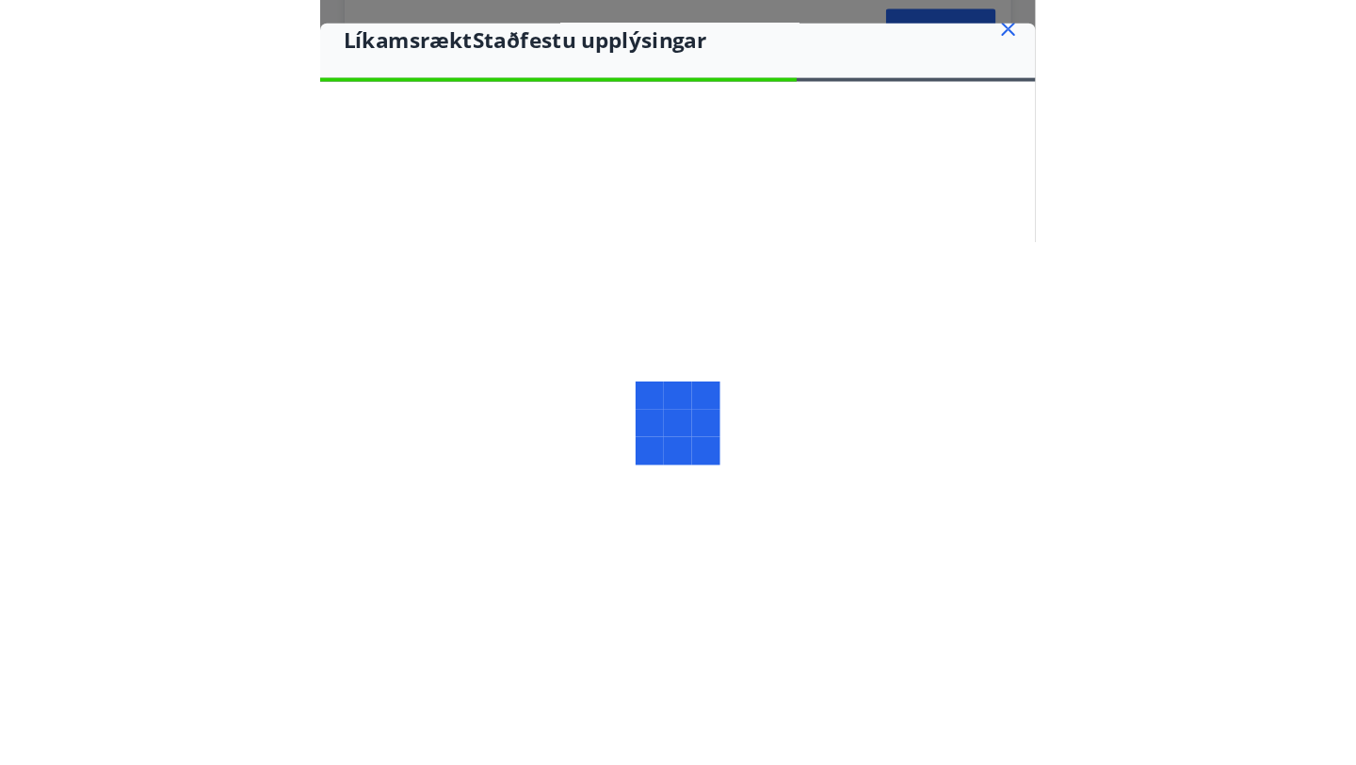
scroll to position [0, 0]
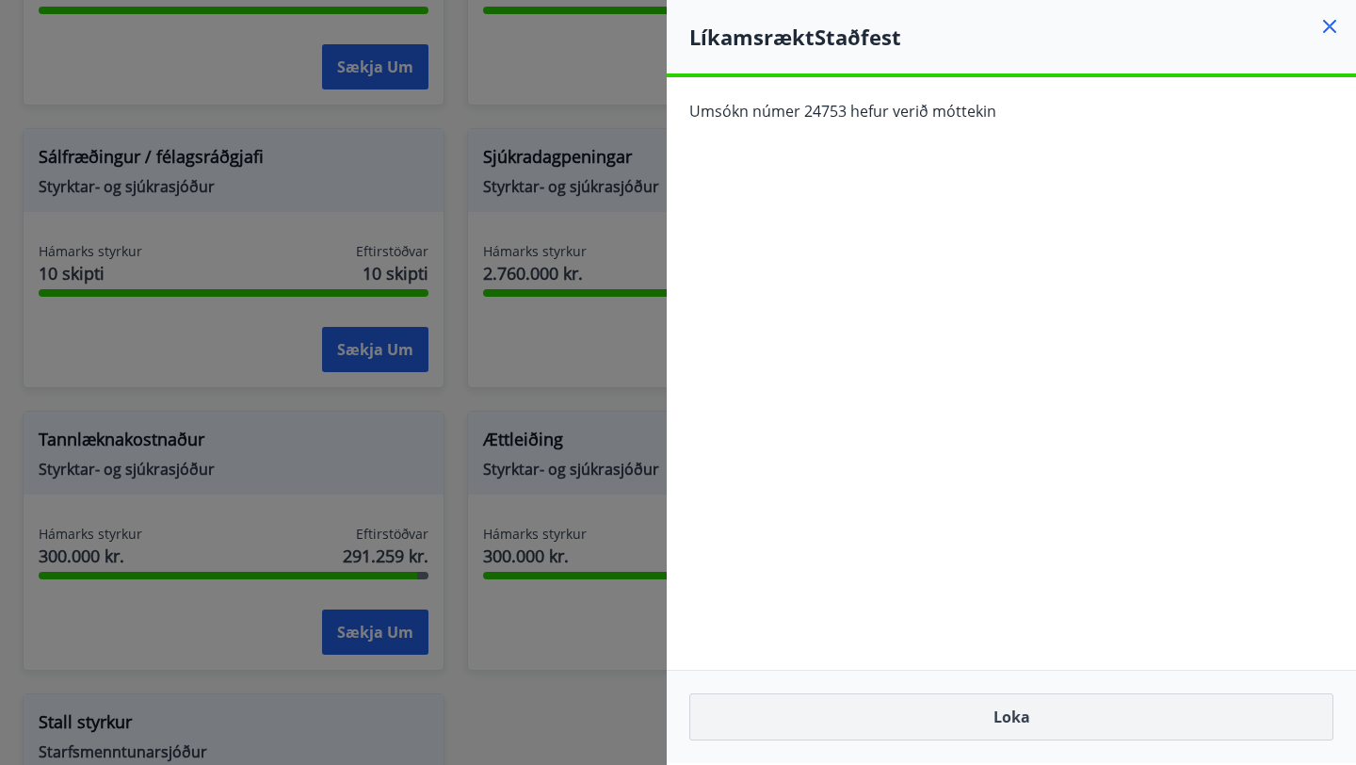
click at [1010, 706] on button "Loka" at bounding box center [1011, 716] width 644 height 47
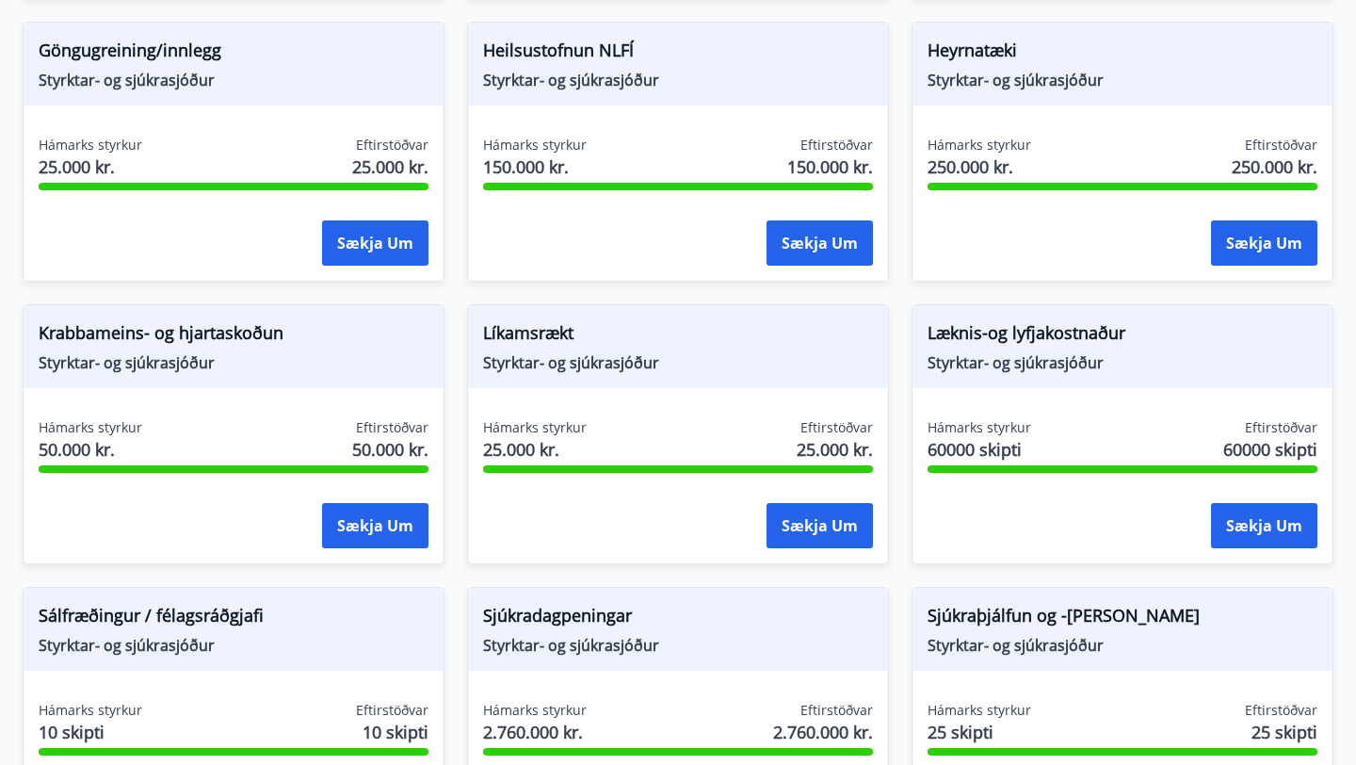
scroll to position [939, 0]
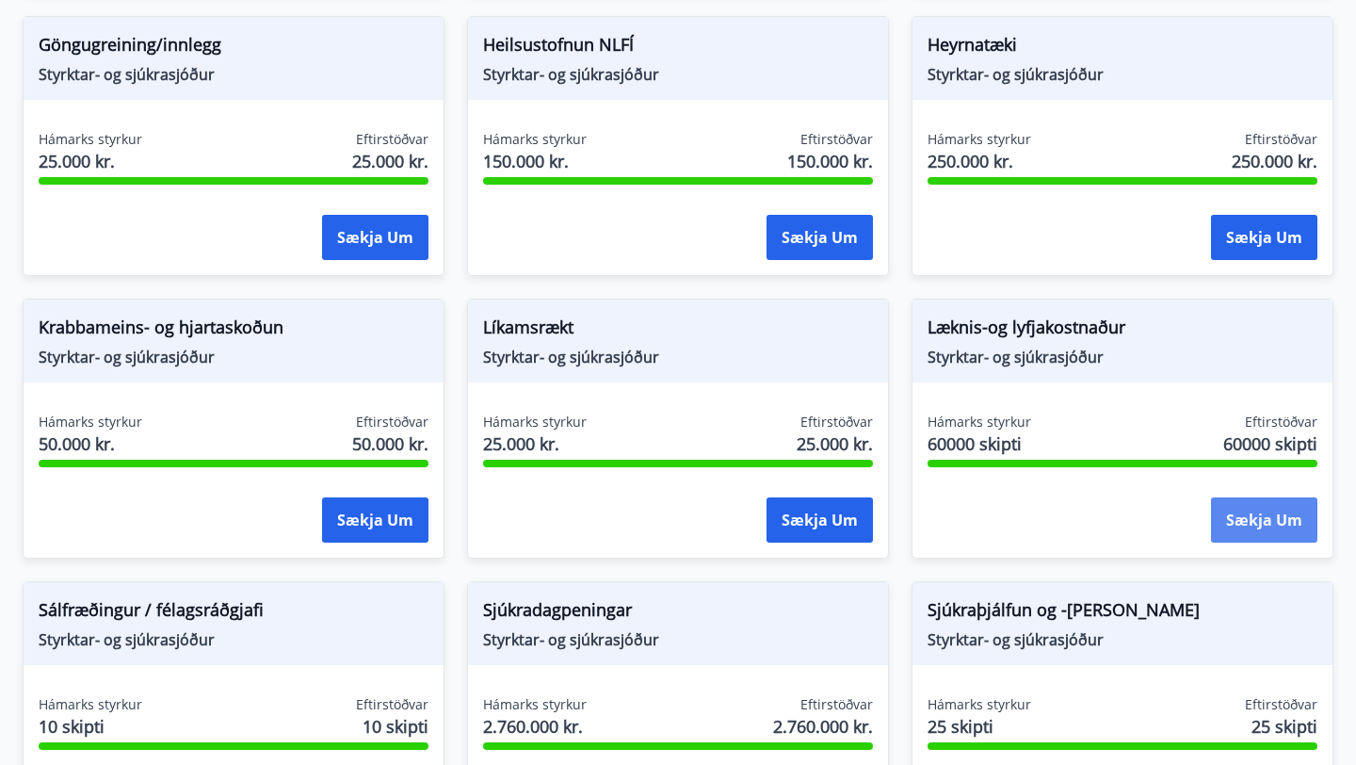
click at [1271, 526] on button "Sækja um" at bounding box center [1264, 519] width 106 height 45
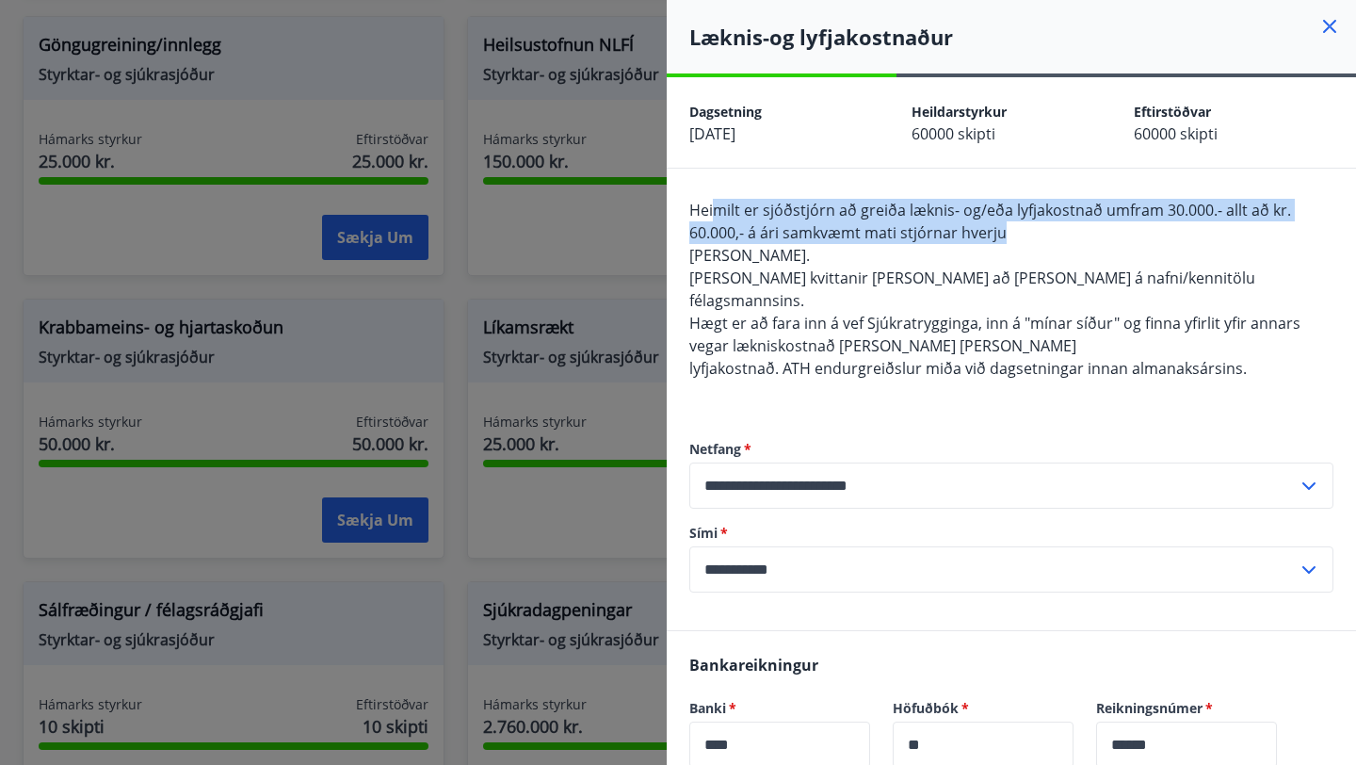
drag, startPoint x: 718, startPoint y: 215, endPoint x: 1193, endPoint y: 241, distance: 476.4
click at [1193, 241] on div "Heimilt er sjóðstjórn að greiða læknis- og/eða lyfjakostnað umfram 30.000.- all…" at bounding box center [1011, 300] width 644 height 203
click at [1192, 240] on div "Heimilt er sjóðstjórn að greiða læknis- og/eða lyfjakostnað umfram 30.000.- all…" at bounding box center [1011, 300] width 644 height 203
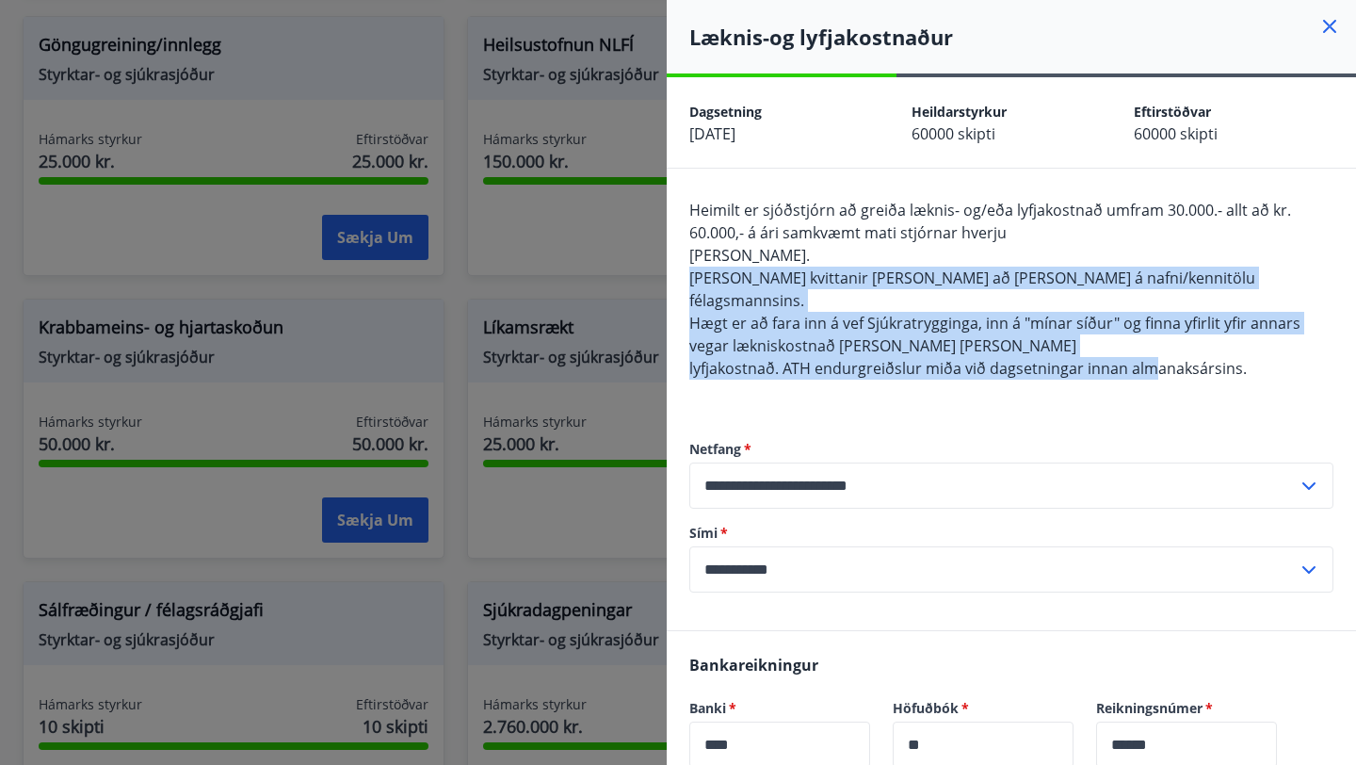
drag, startPoint x: 687, startPoint y: 275, endPoint x: 1151, endPoint y: 355, distance: 471.2
click at [1151, 355] on div "**********" at bounding box center [1011, 400] width 689 height 462
click at [1151, 355] on div "Heimilt er sjóðstjórn að greiða læknis- og/eða lyfjakostnað umfram 30.000.- all…" at bounding box center [1011, 300] width 644 height 203
drag, startPoint x: 1254, startPoint y: 355, endPoint x: 1178, endPoint y: 245, distance: 133.5
click at [1178, 245] on div "Heimilt er sjóðstjórn að greiða læknis- og/eða lyfjakostnað umfram 30.000.- all…" at bounding box center [1011, 300] width 644 height 203
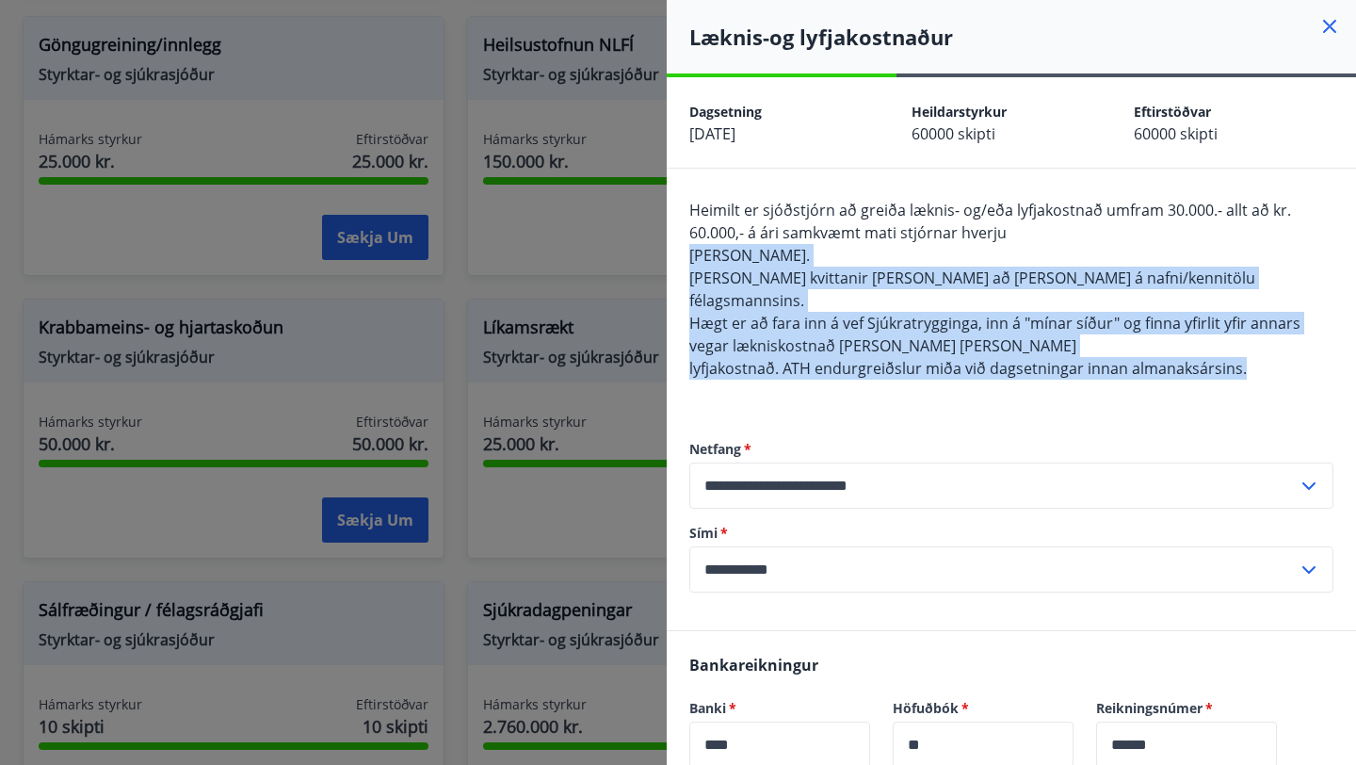
click at [1178, 245] on div "Heimilt er sjóðstjórn að greiða læknis- og/eða lyfjakostnað umfram 30.000.- all…" at bounding box center [1011, 300] width 644 height 203
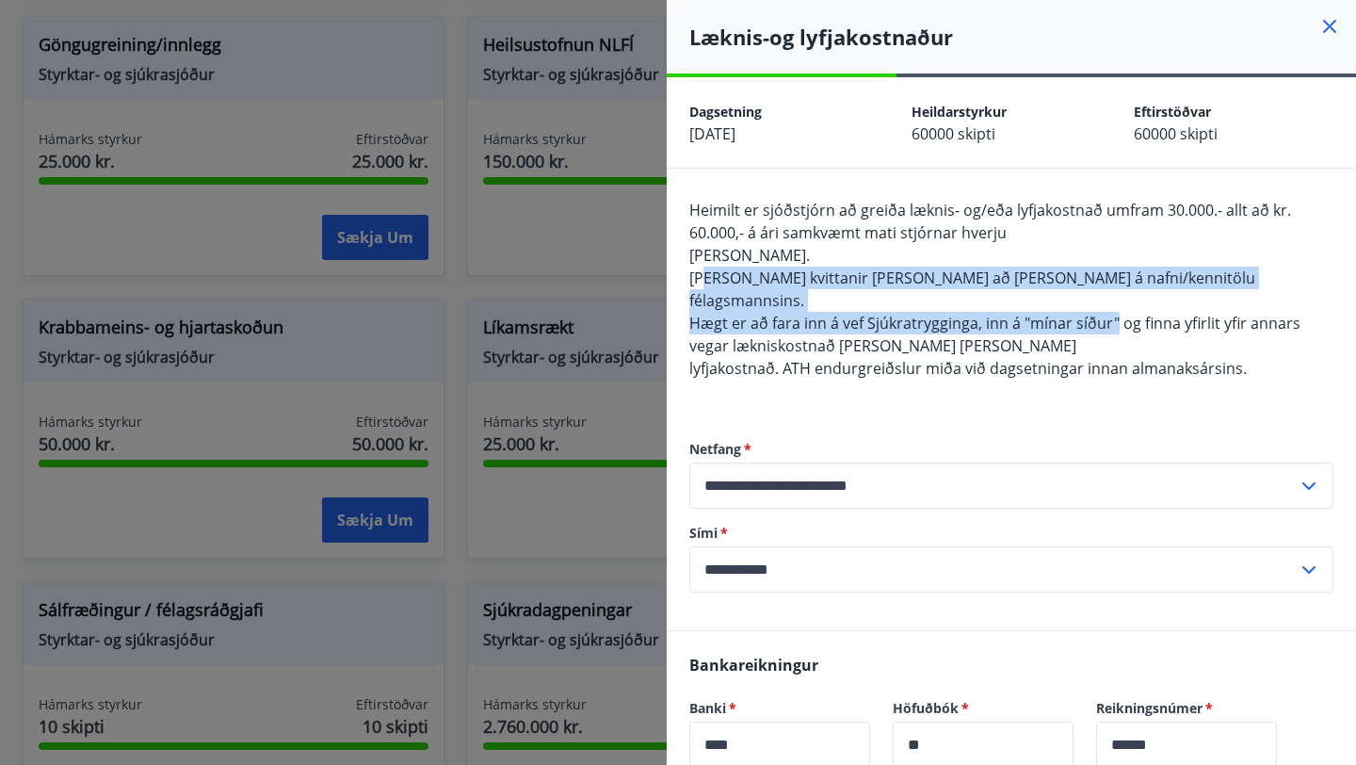
drag, startPoint x: 703, startPoint y: 277, endPoint x: 1111, endPoint y: 300, distance: 409.4
click at [1111, 300] on span "Heimilt er sjóðstjórn að greiða læknis- og/eða lyfjakostnað umfram 30.000.- all…" at bounding box center [994, 289] width 611 height 179
click at [1111, 313] on span "Hægt er að fara inn á vef Sjúkratrygginga, inn á "mínar síður" og finna yfirlit…" at bounding box center [994, 334] width 611 height 43
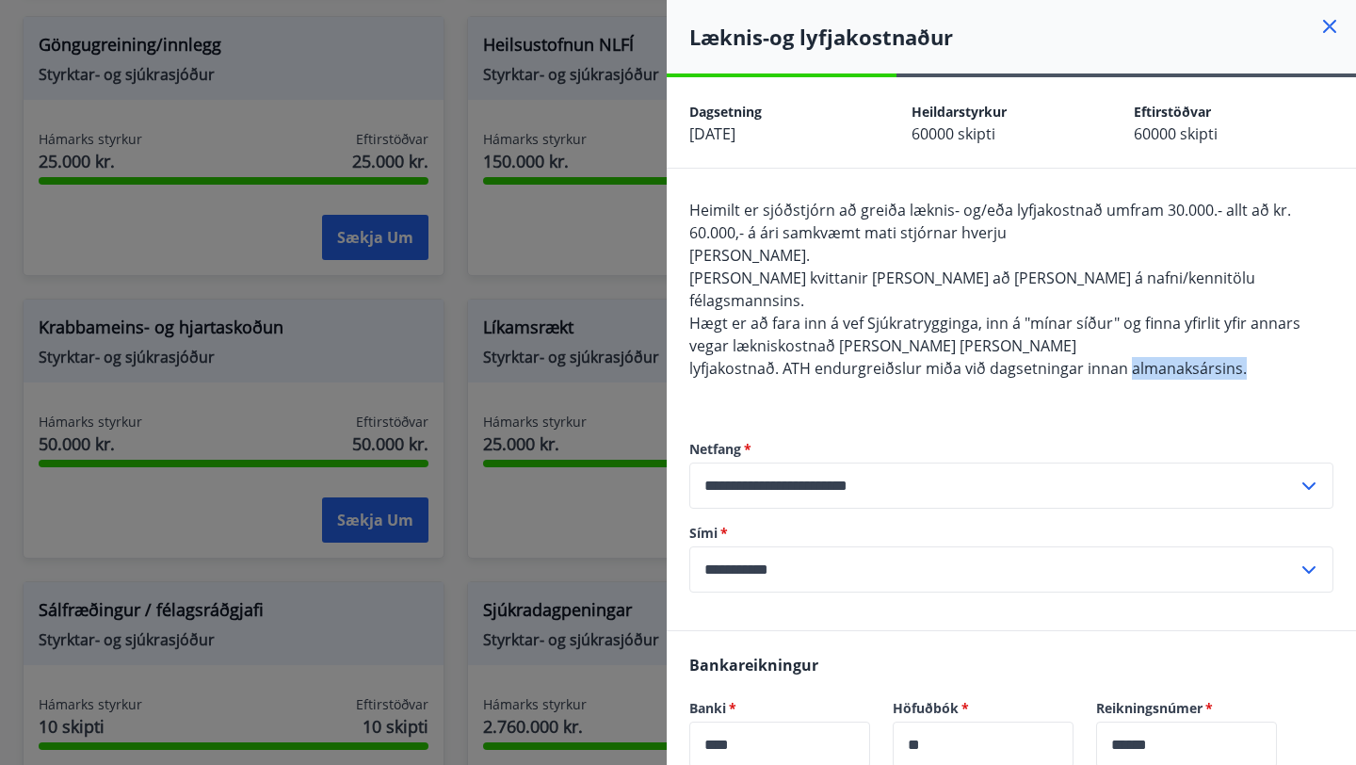
drag, startPoint x: 1126, startPoint y: 346, endPoint x: 1246, endPoint y: 348, distance: 119.7
click at [1246, 348] on div "Heimilt er sjóðstjórn að greiða læknis- og/eða lyfjakostnað umfram 30.000.- all…" at bounding box center [1011, 300] width 644 height 203
drag, startPoint x: 718, startPoint y: 326, endPoint x: 979, endPoint y: 351, distance: 262.1
click at [979, 351] on span "Heimilt er sjóðstjórn að greiða læknis- og/eða lyfjakostnað umfram 30.000.- all…" at bounding box center [994, 289] width 611 height 179
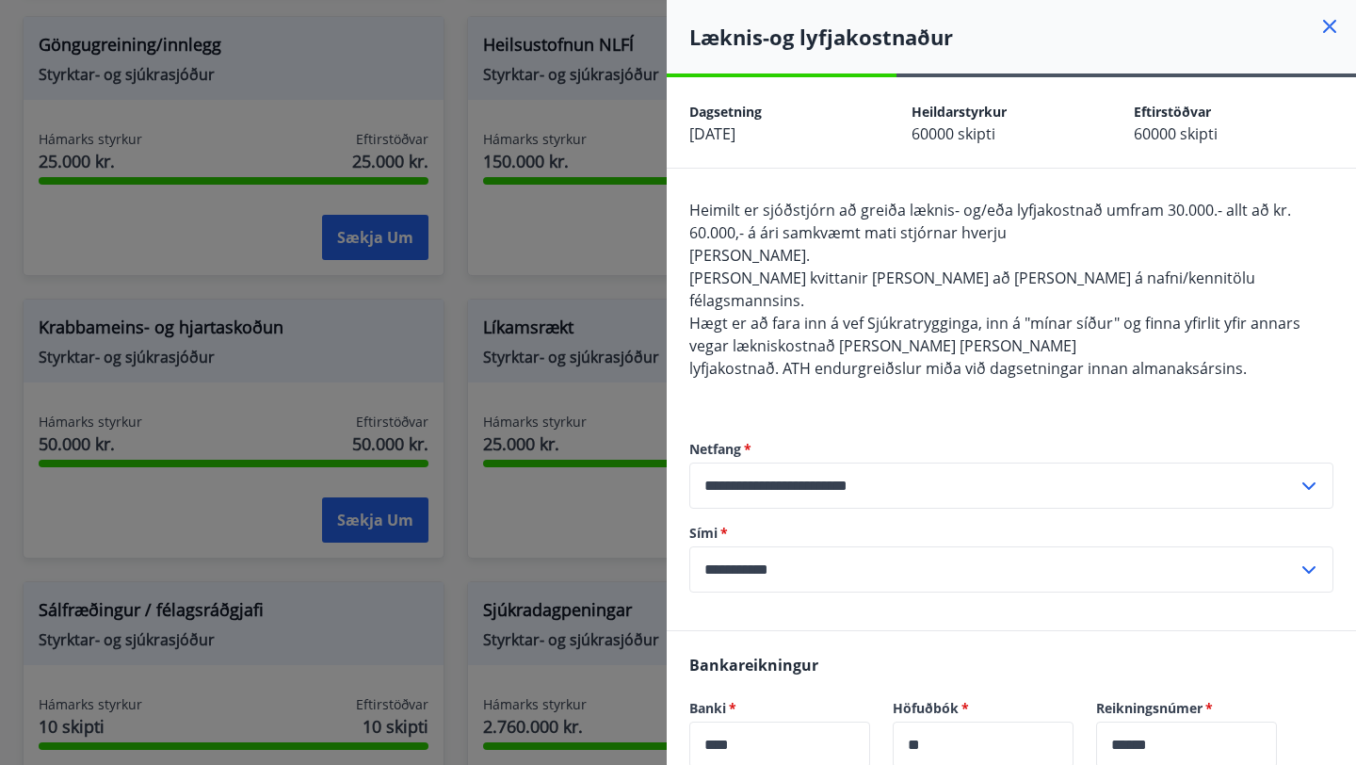
click at [979, 358] on span "lyfjakostnað. ATH endurgreiðslur miða við dagsetningar innan almanaksársins." at bounding box center [968, 368] width 558 height 21
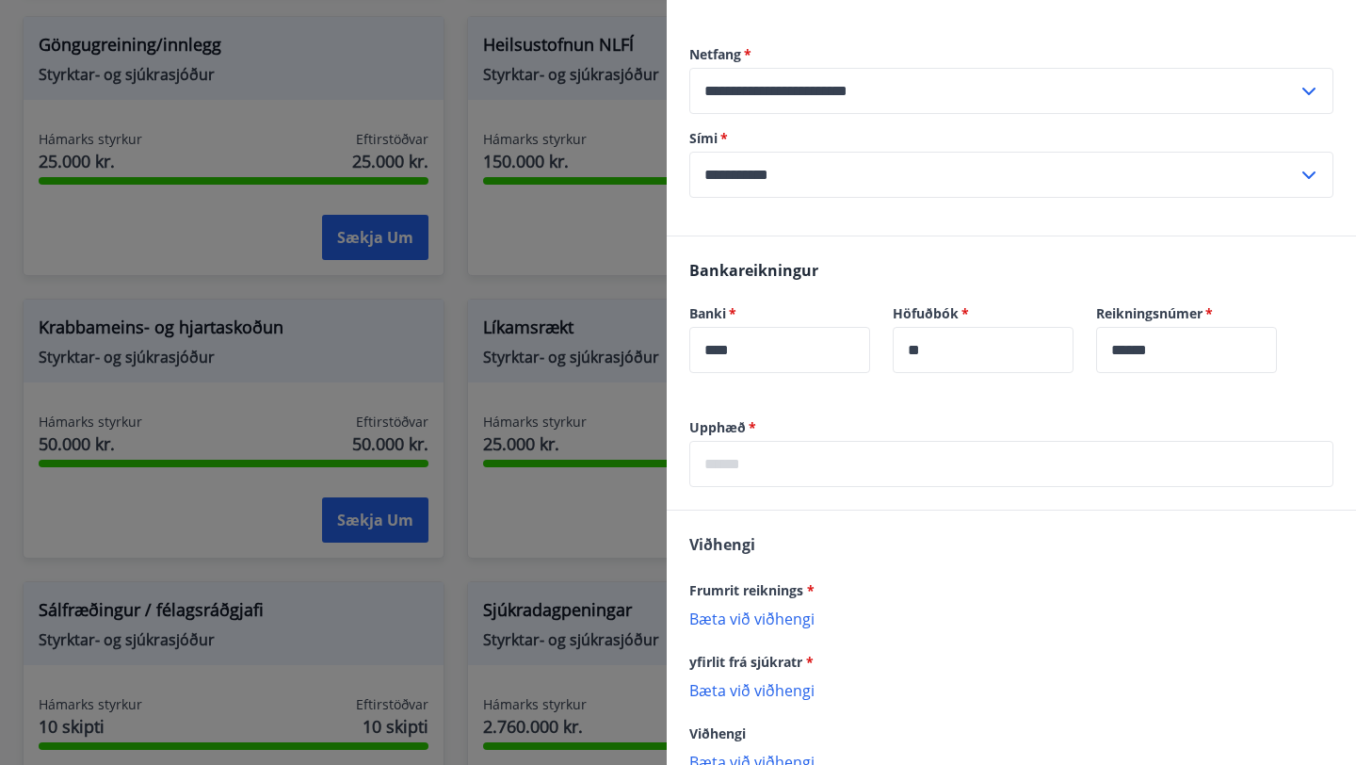
scroll to position [494, 0]
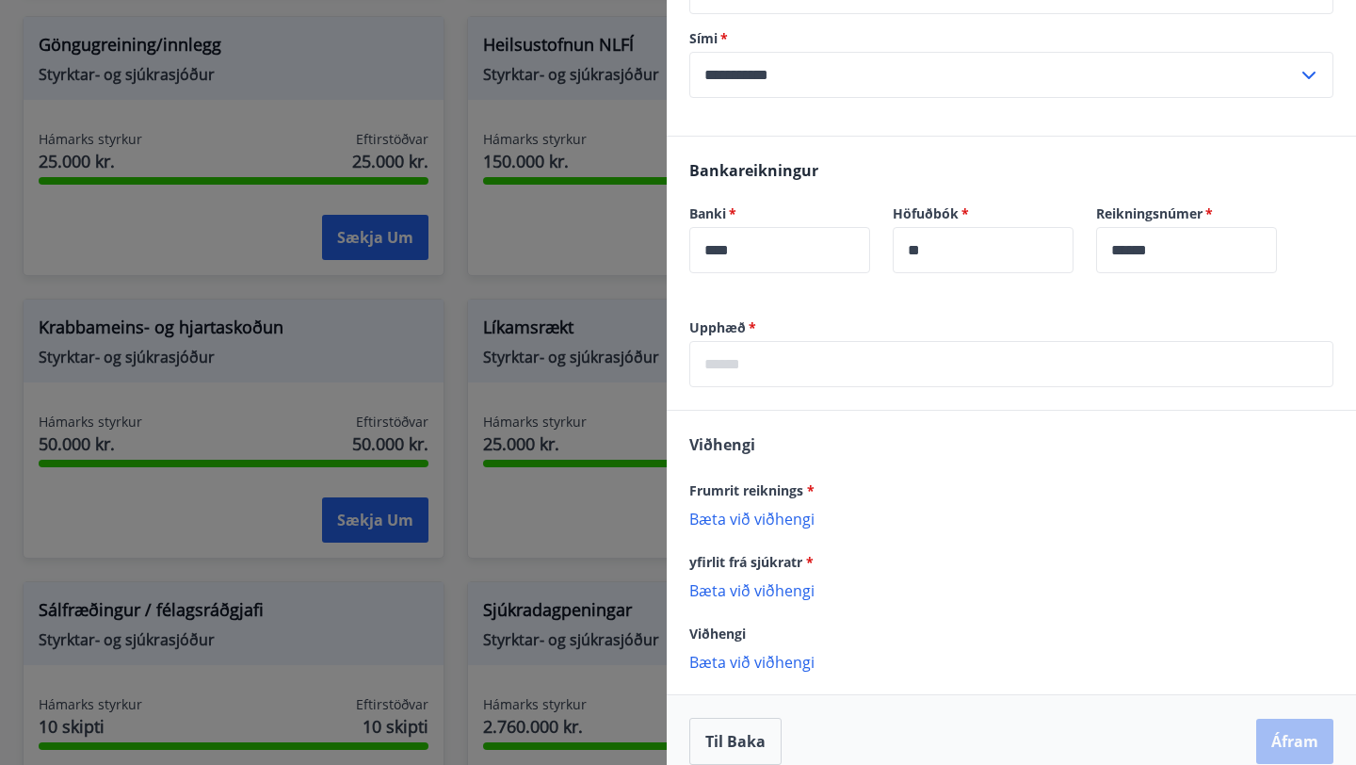
click at [754, 509] on p "Bæta við viðhengi" at bounding box center [1011, 518] width 644 height 19
click at [728, 509] on p "Bæta við viðhengi" at bounding box center [1011, 518] width 644 height 19
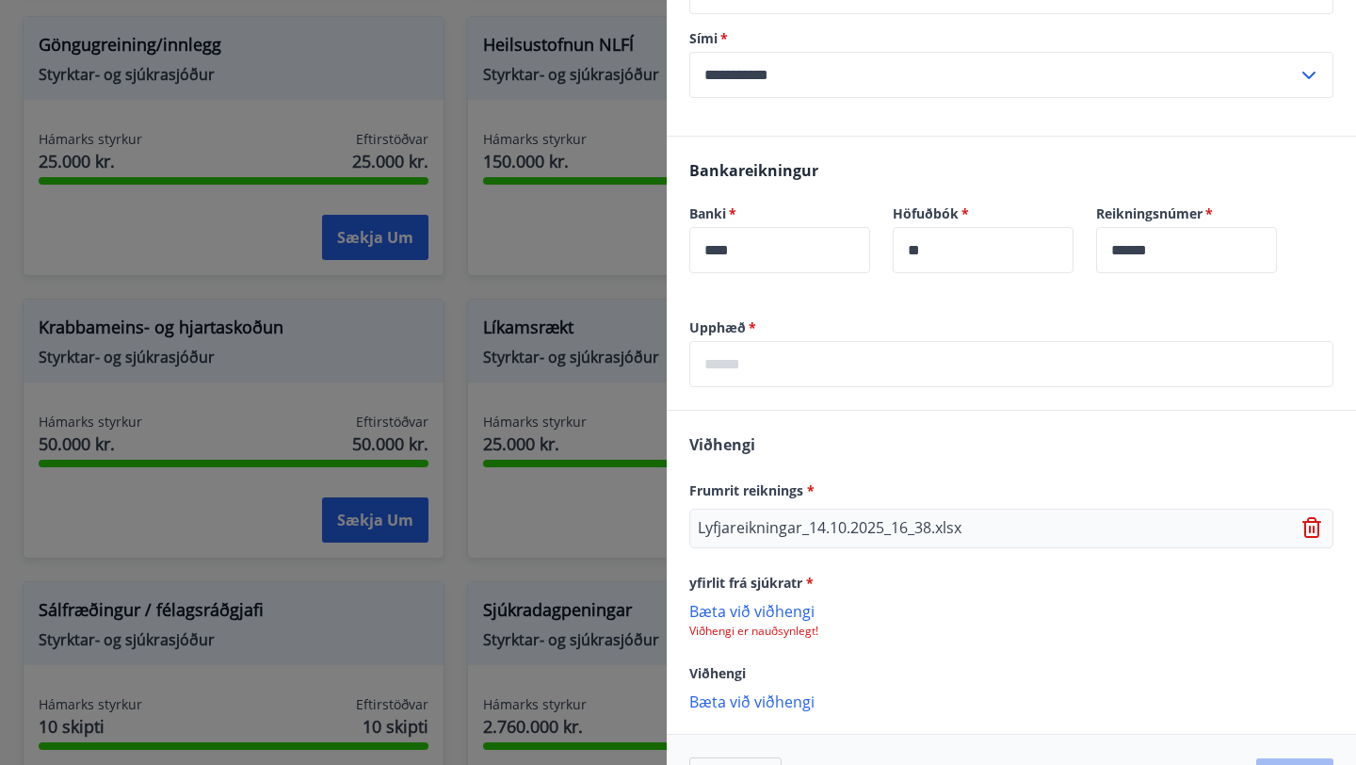
scroll to position [534, 0]
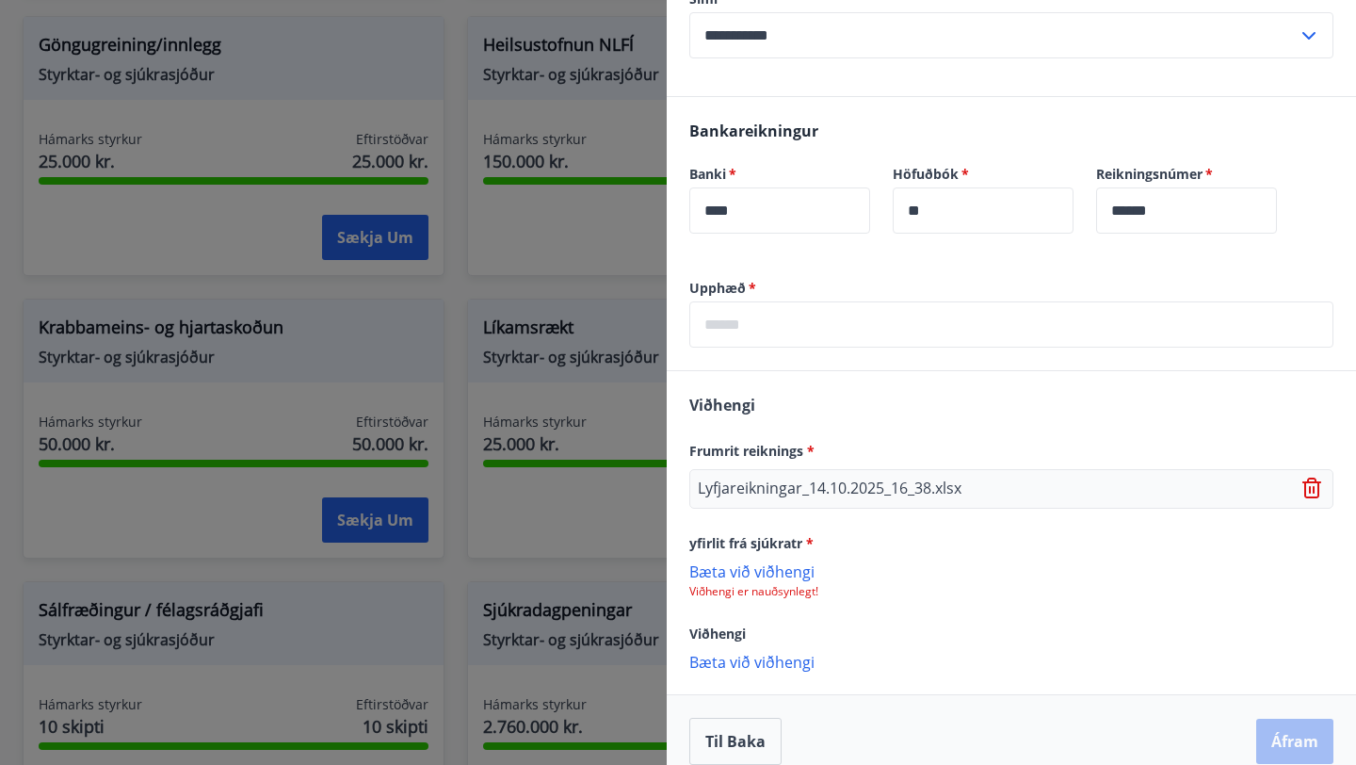
click at [797, 561] on p "Bæta við viðhengi" at bounding box center [1011, 570] width 644 height 19
click at [742, 561] on p "Bæta við viðhengi" at bounding box center [1011, 570] width 644 height 19
click at [1276, 570] on icon at bounding box center [1314, 581] width 23 height 23
click at [709, 652] on p "Bæta við viðhengi" at bounding box center [1011, 661] width 644 height 19
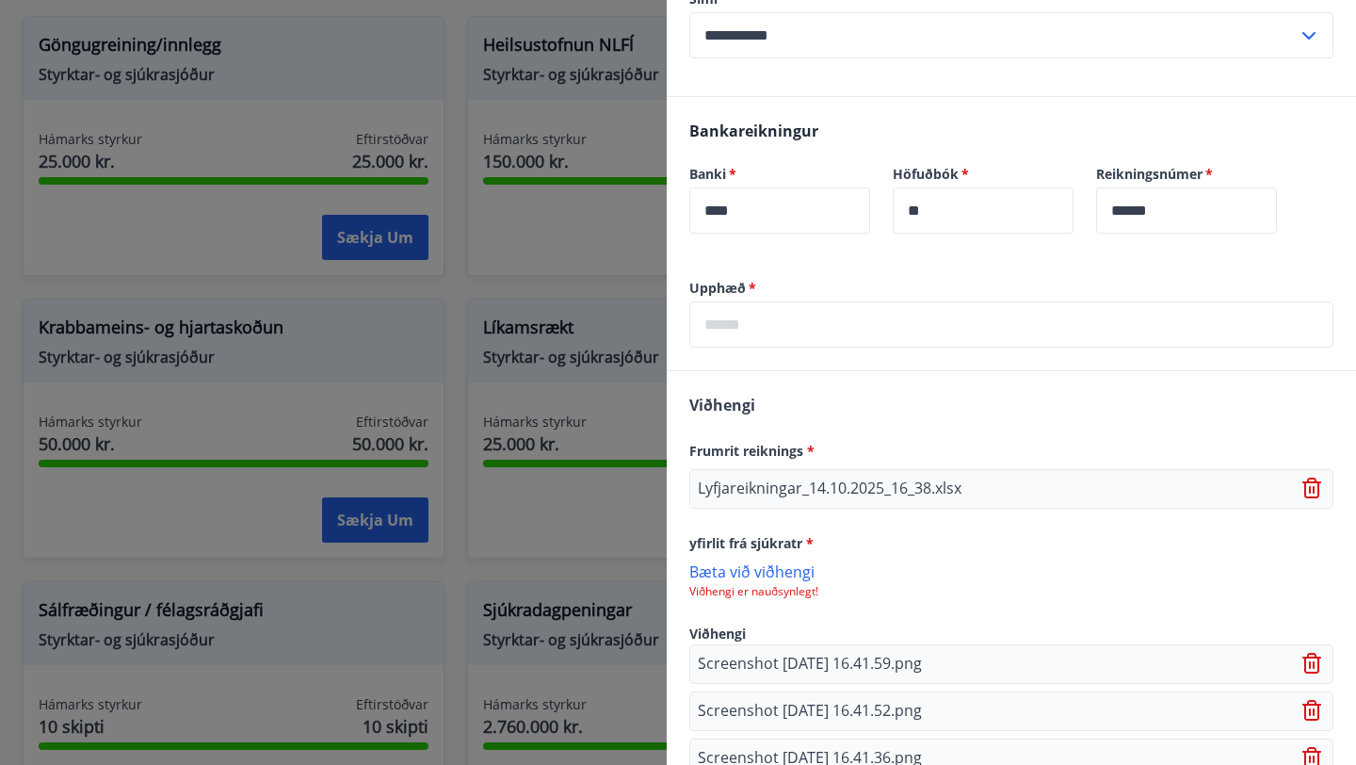
click at [753, 561] on p "Bæta við viðhengi" at bounding box center [1011, 570] width 644 height 19
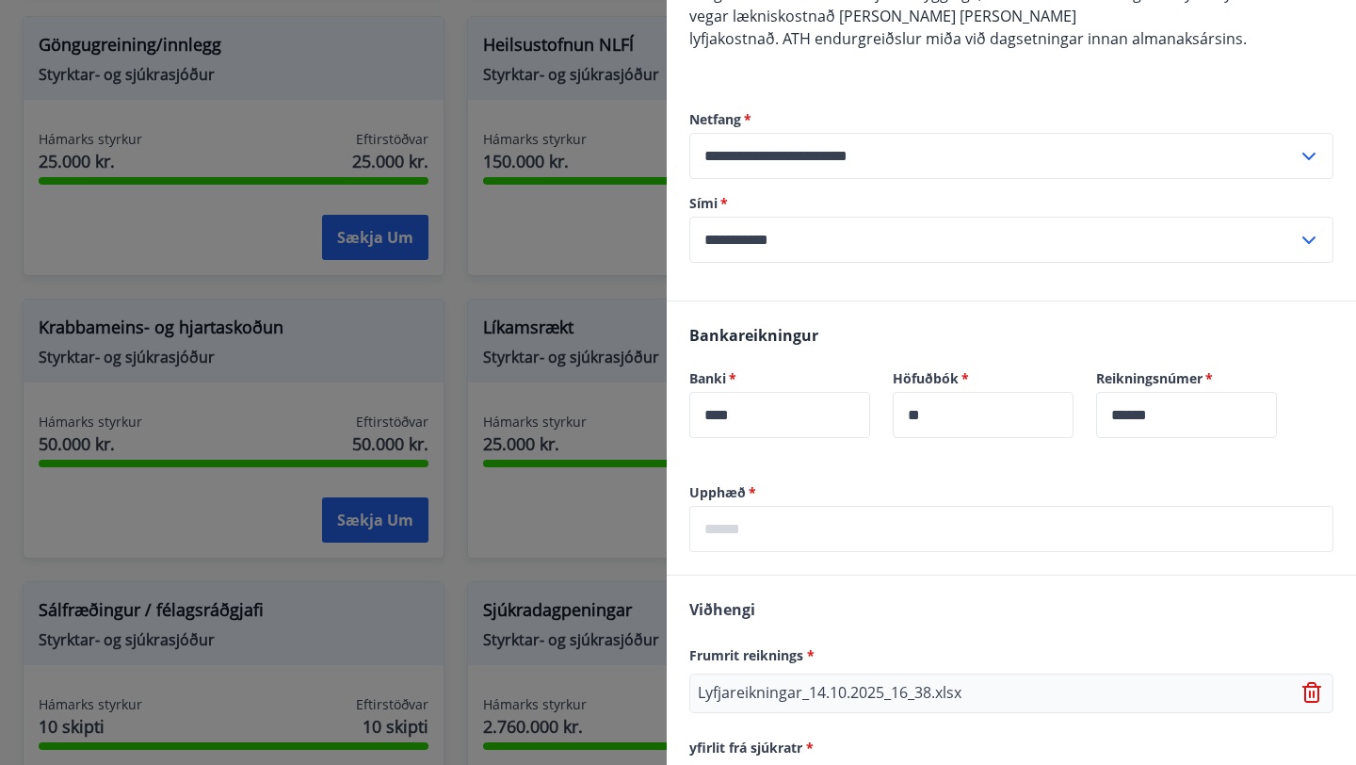
scroll to position [303, 0]
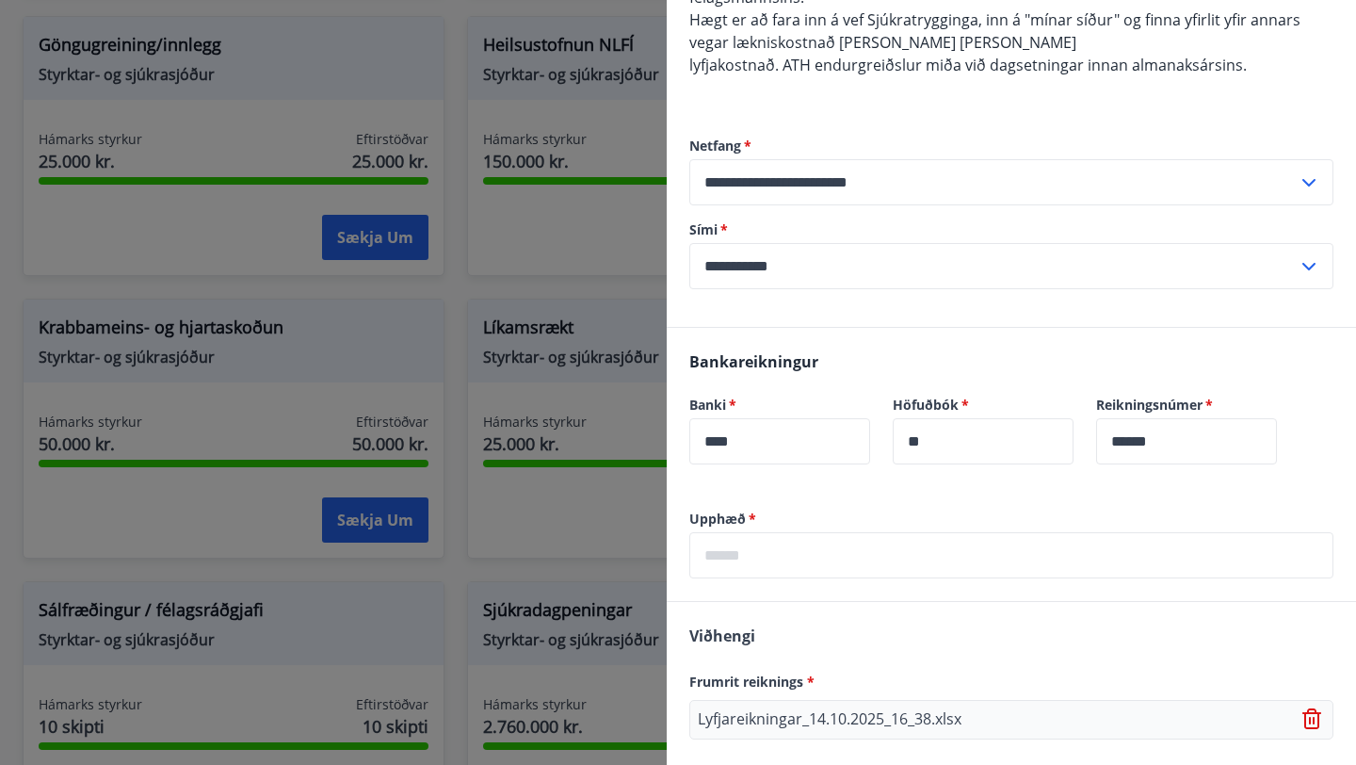
click at [830, 532] on input "text" at bounding box center [1011, 555] width 644 height 46
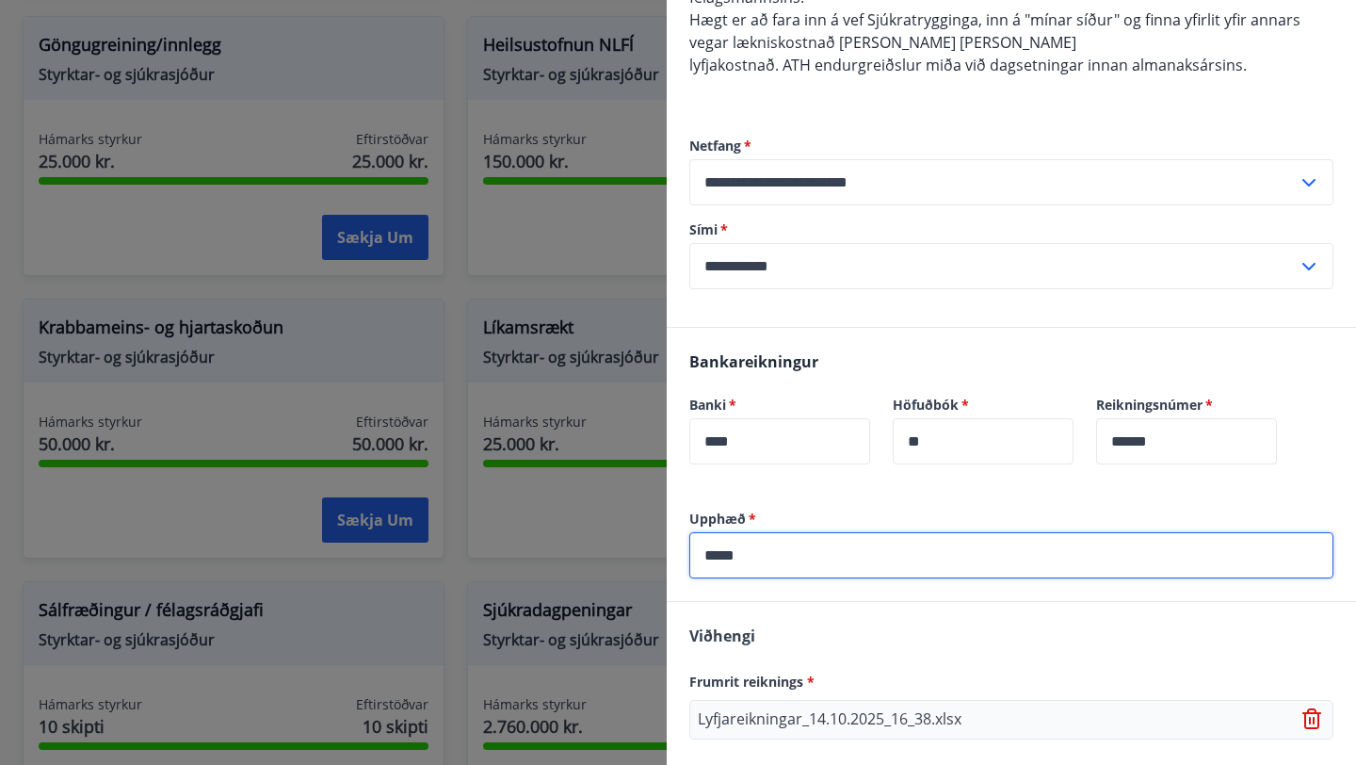
click at [717, 537] on input "*****" at bounding box center [1011, 555] width 644 height 46
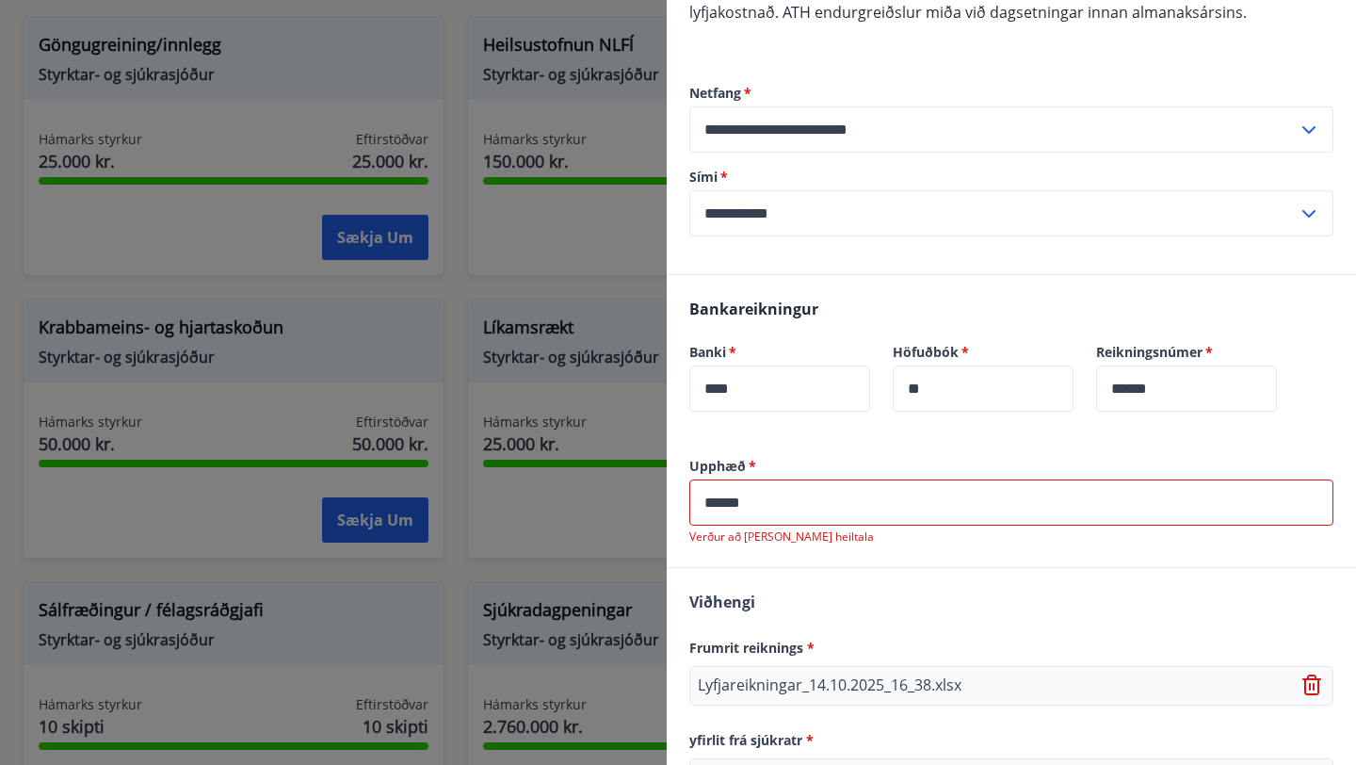
scroll to position [367, 0]
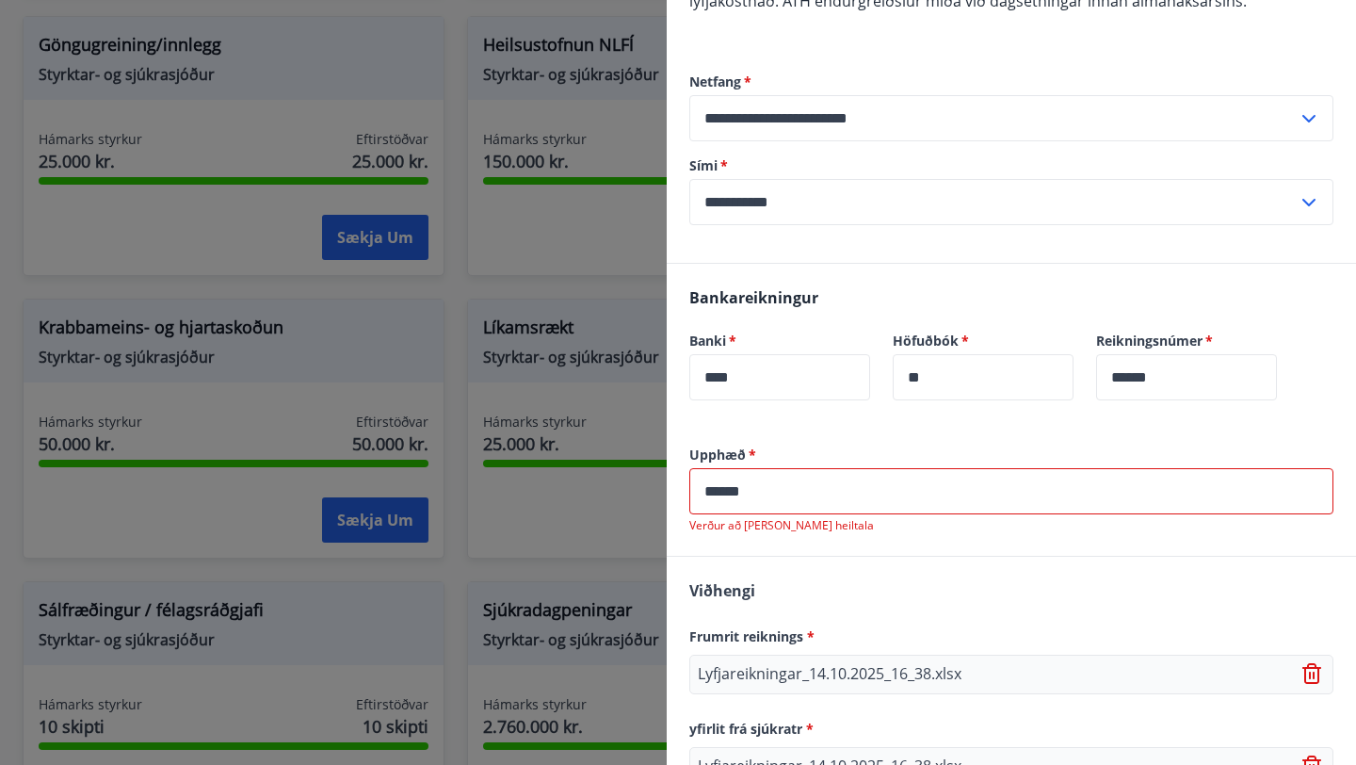
type input "*****"
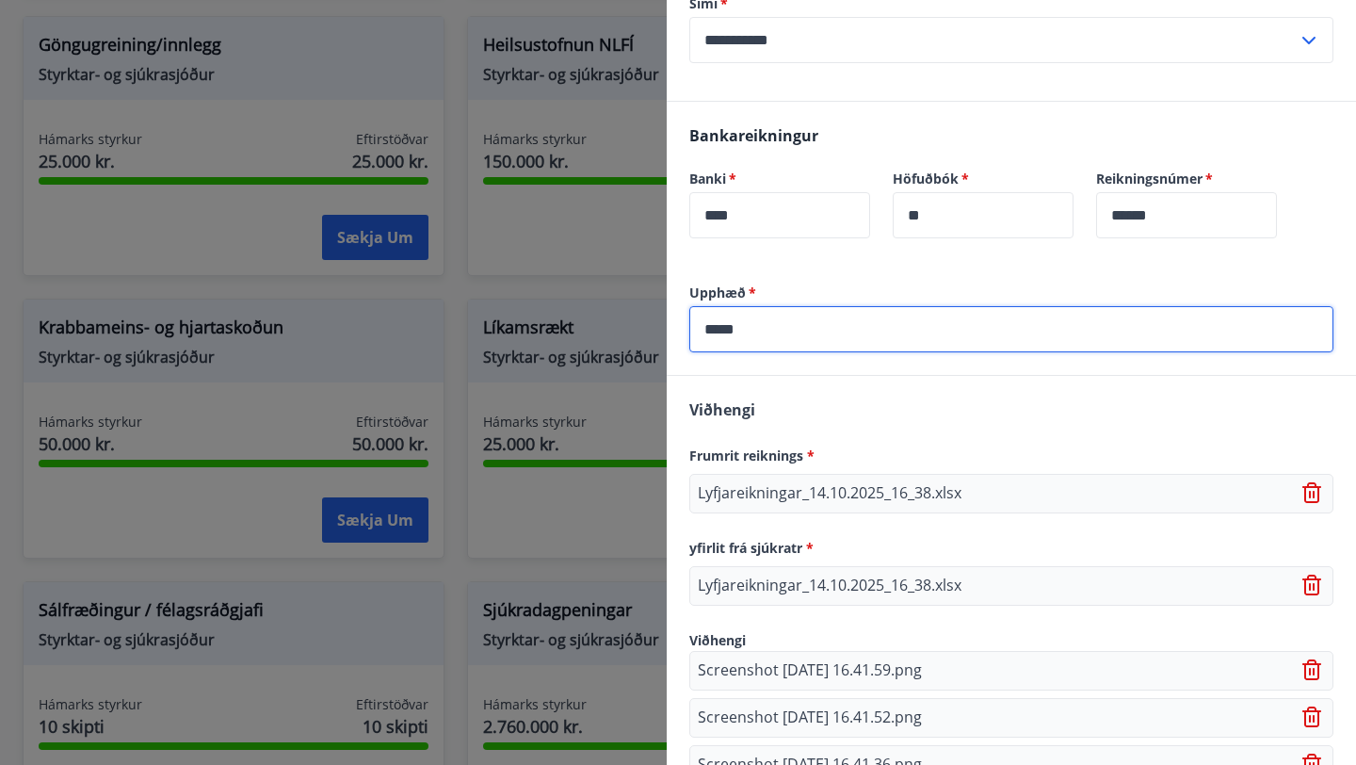
scroll to position [670, 0]
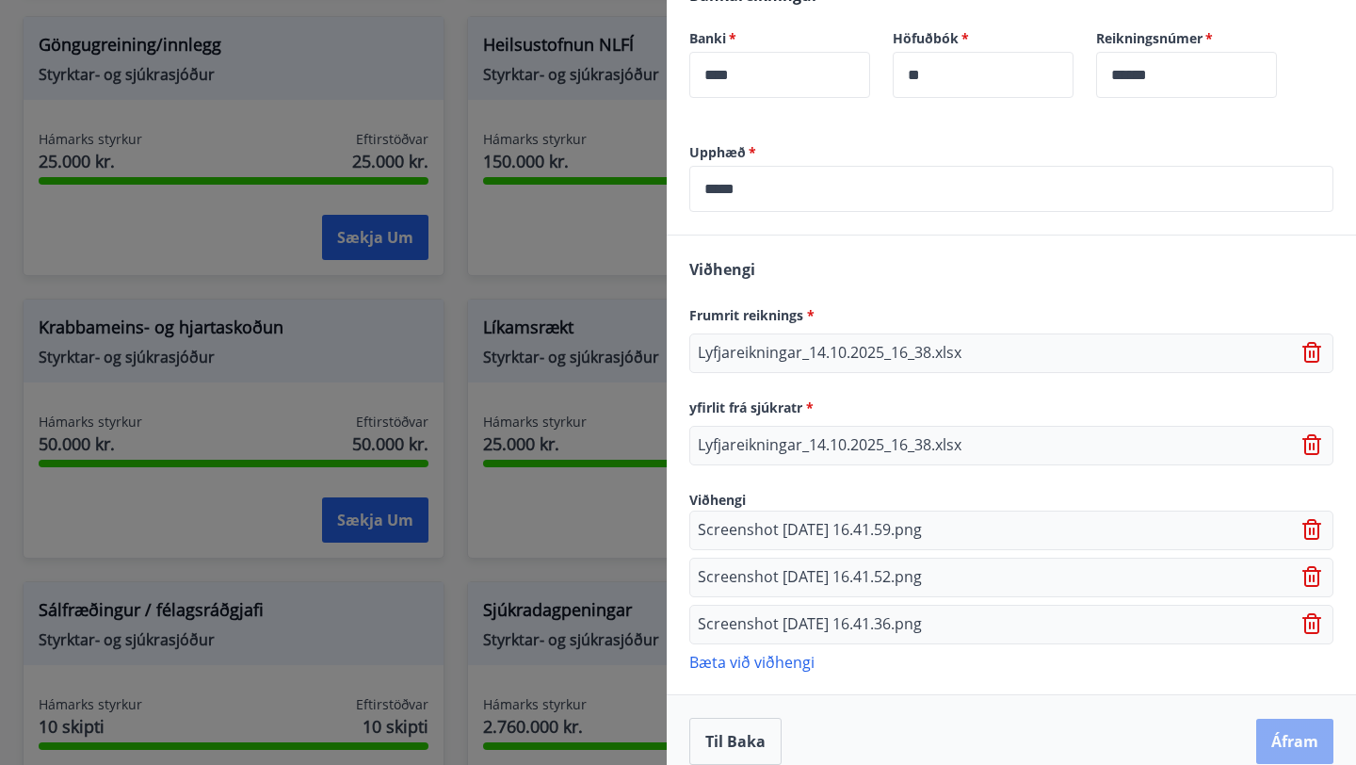
click at [1276, 722] on button "Áfram" at bounding box center [1294, 741] width 77 height 45
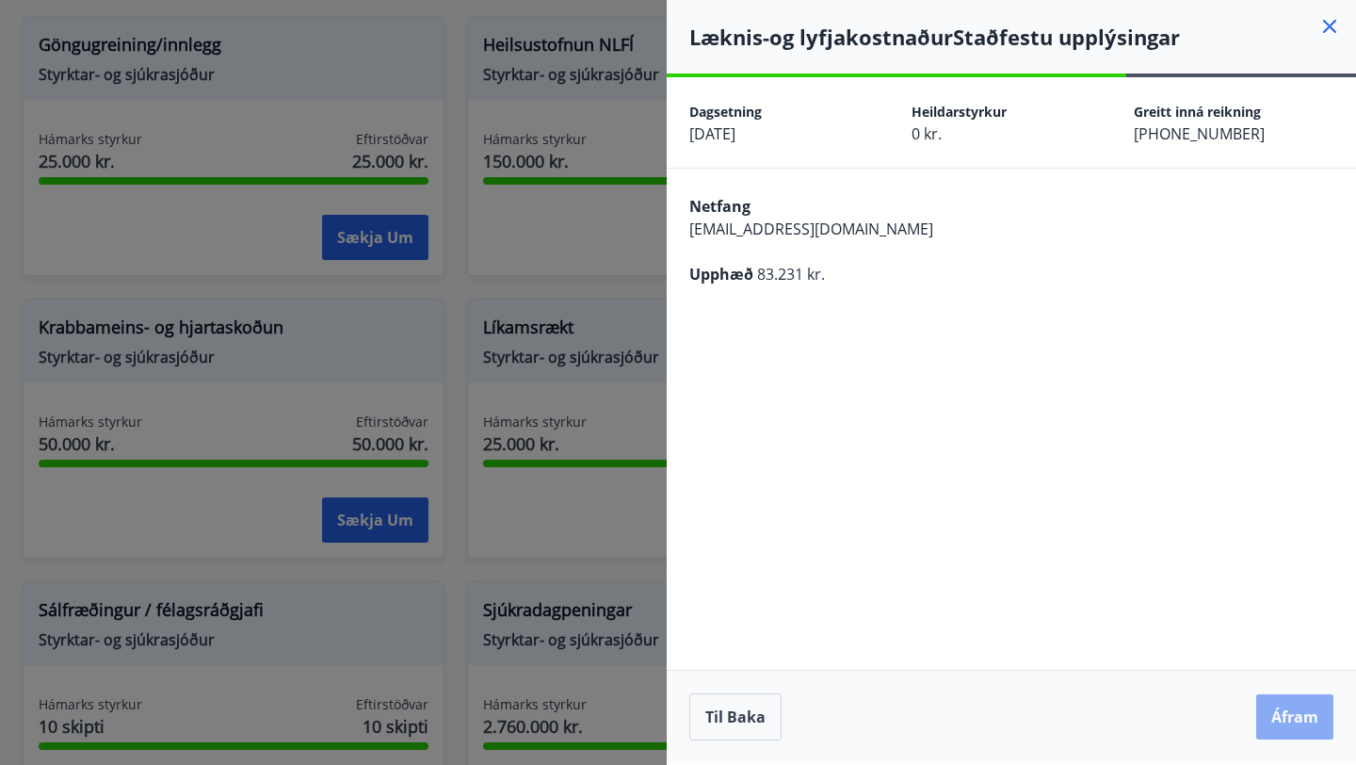
click at [1276, 716] on button "Áfram" at bounding box center [1294, 716] width 77 height 45
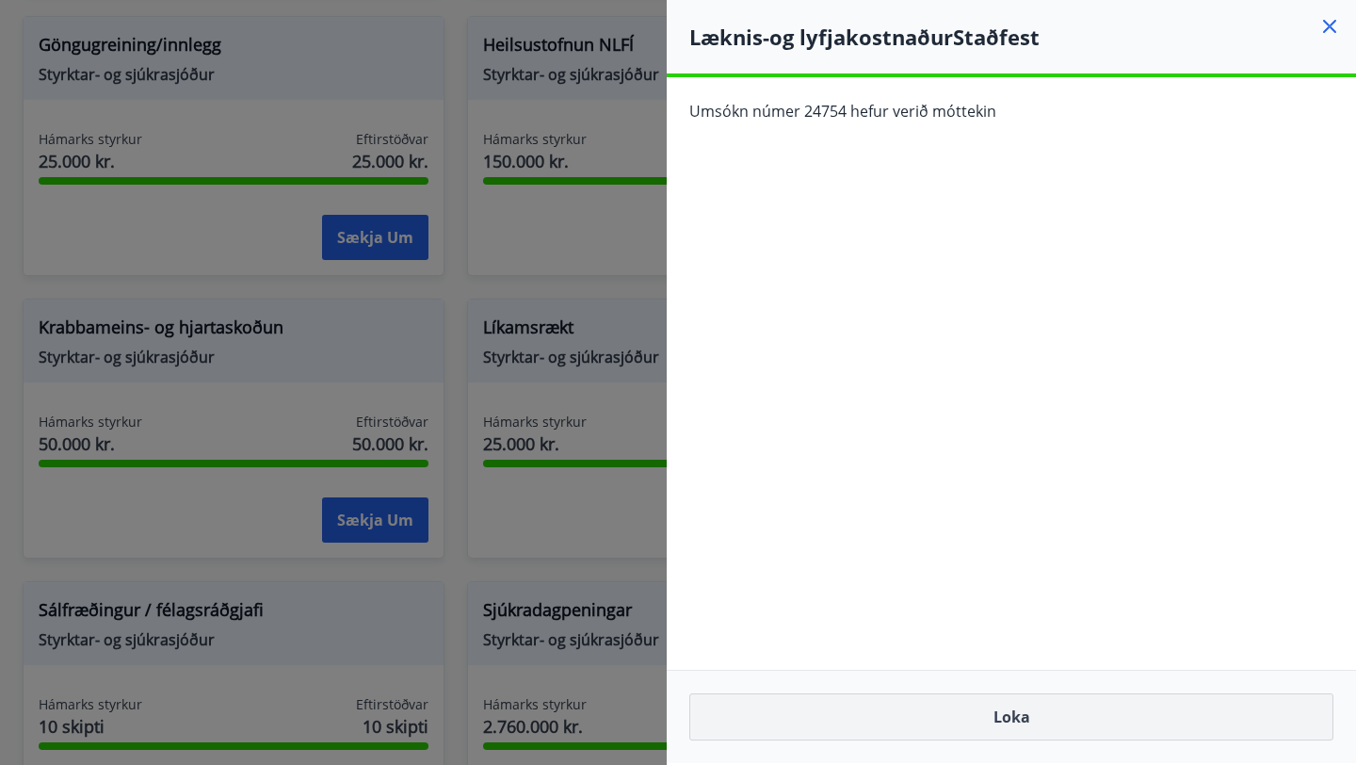
click at [966, 709] on button "Loka" at bounding box center [1011, 716] width 644 height 47
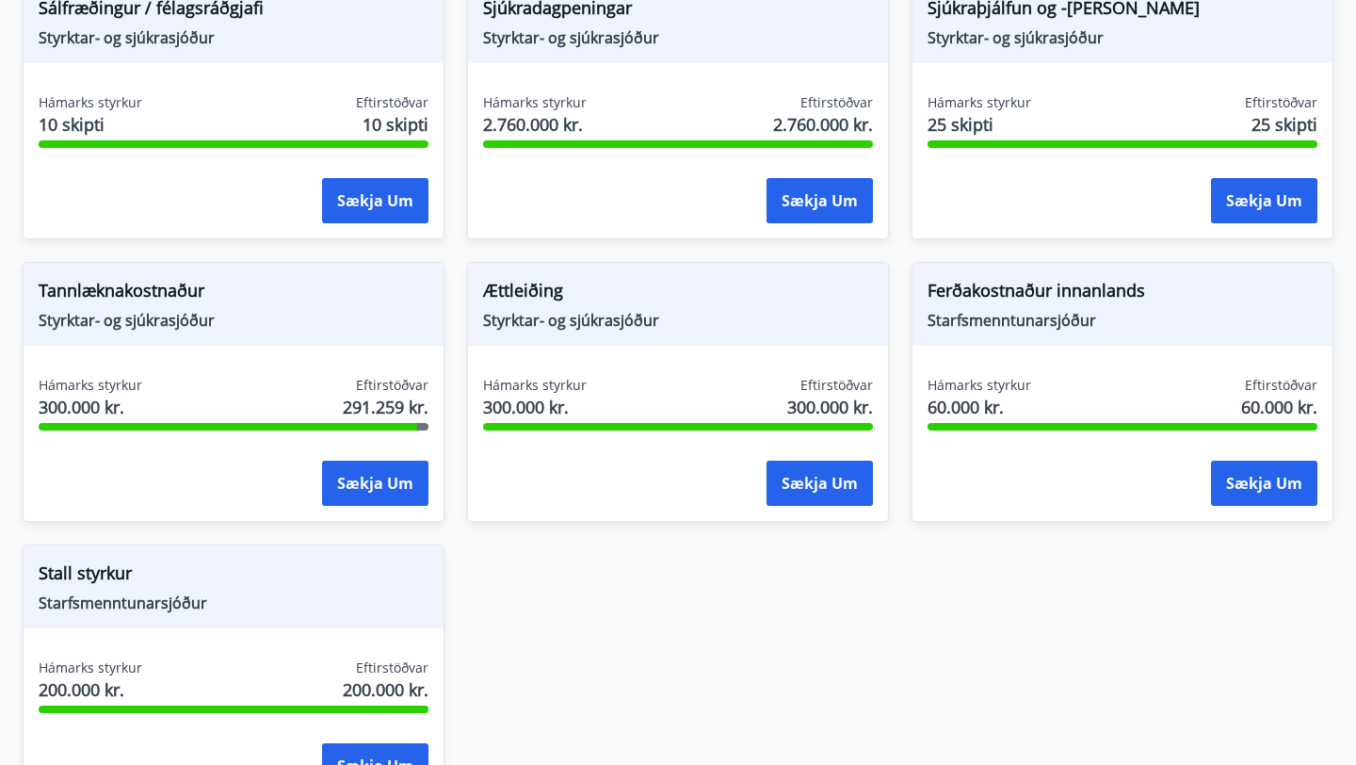
scroll to position [1552, 0]
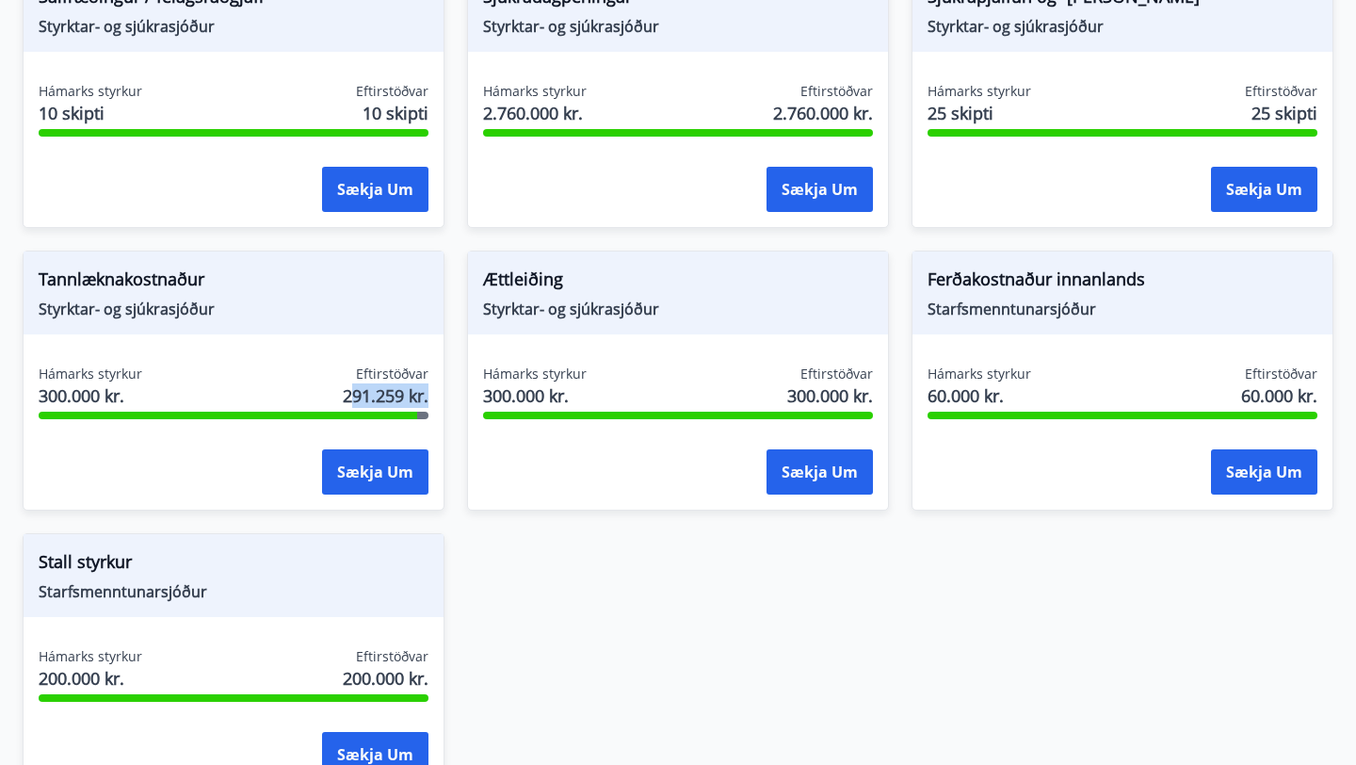
drag, startPoint x: 353, startPoint y: 385, endPoint x: 435, endPoint y: 388, distance: 82.0
click at [435, 388] on div "Hámarks styrkur 300.000 kr. Eftirstöðvar 291.259 kr. Sækja um" at bounding box center [234, 434] width 420 height 138
drag, startPoint x: 435, startPoint y: 388, endPoint x: 347, endPoint y: 369, distance: 90.5
click at [347, 369] on div "Hámarks styrkur 300.000 kr. Eftirstöðvar 291.259 kr. Sækja um" at bounding box center [234, 434] width 420 height 138
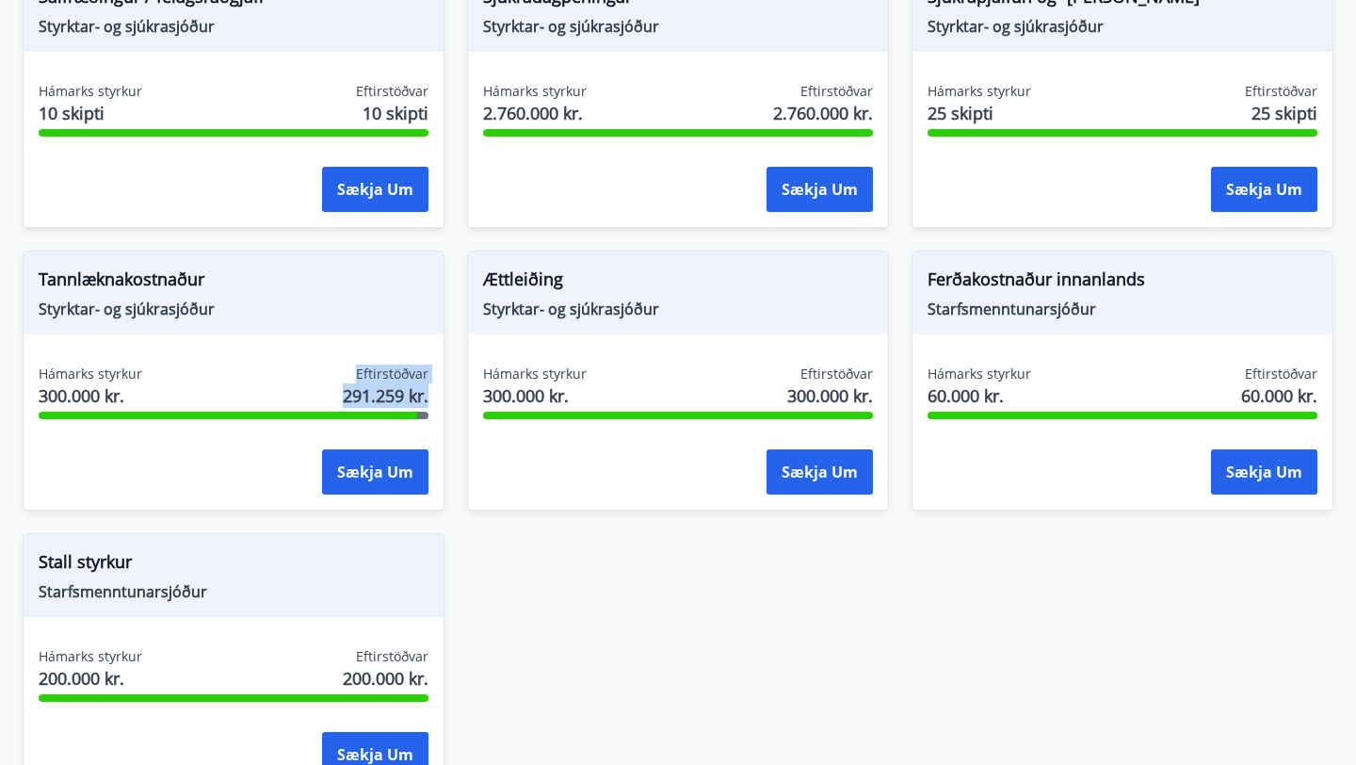
click at [347, 369] on div "Eftirstöðvar 291.259 kr." at bounding box center [386, 388] width 86 height 47
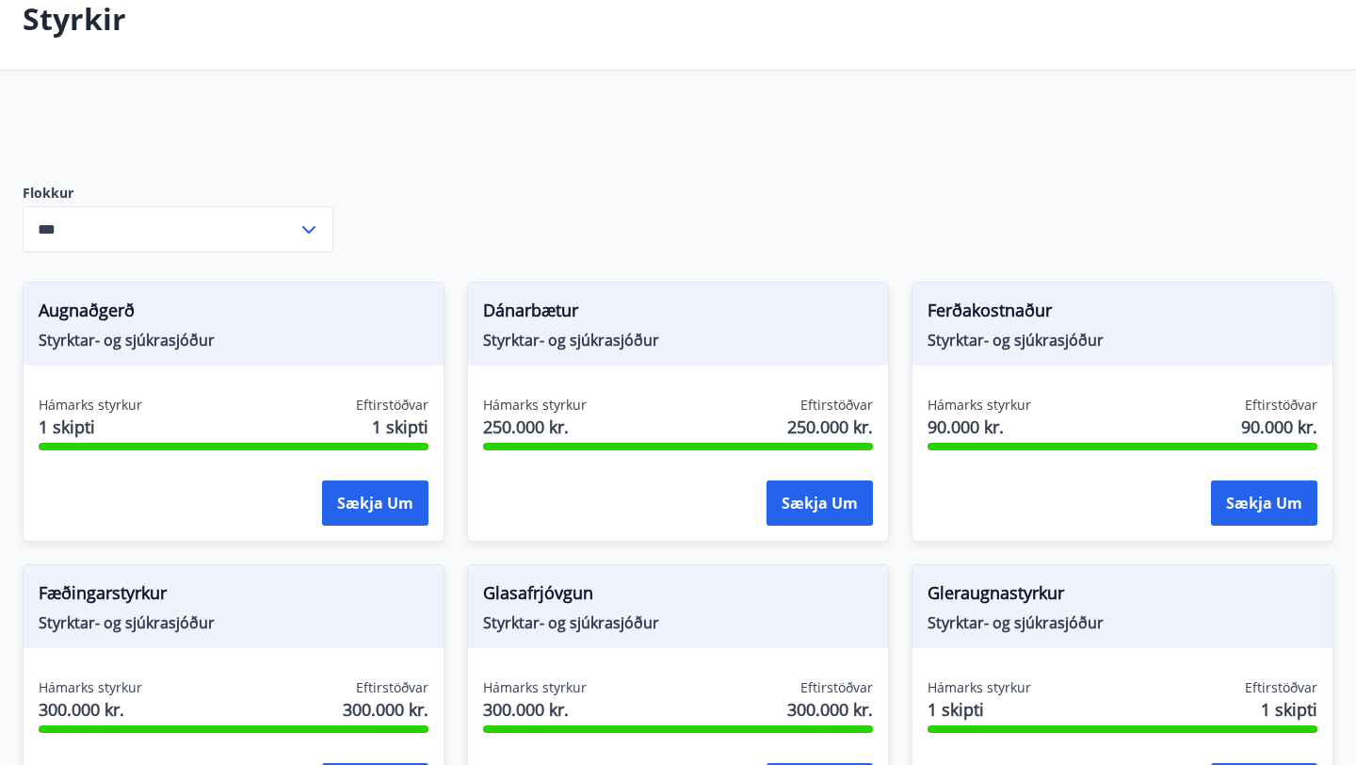
scroll to position [106, 0]
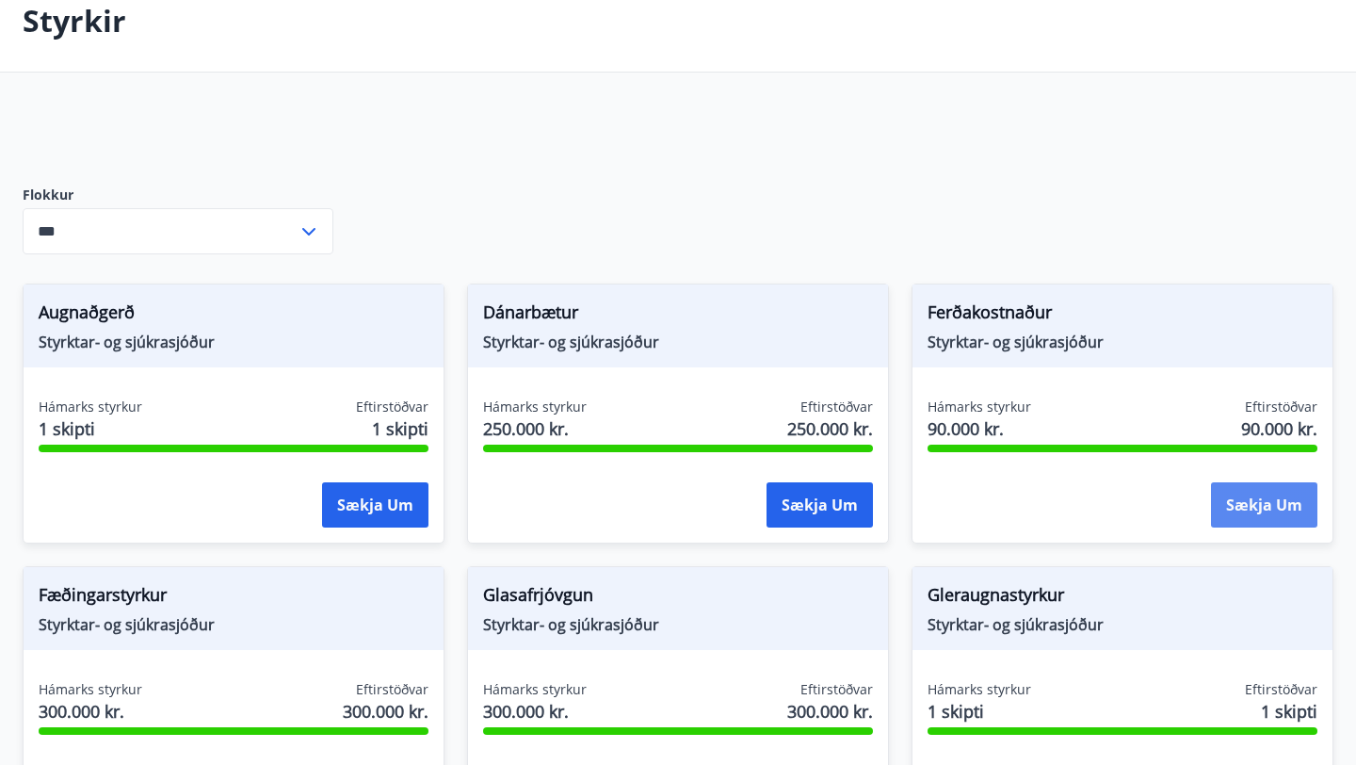
click at [1236, 491] on button "Sækja um" at bounding box center [1264, 504] width 106 height 45
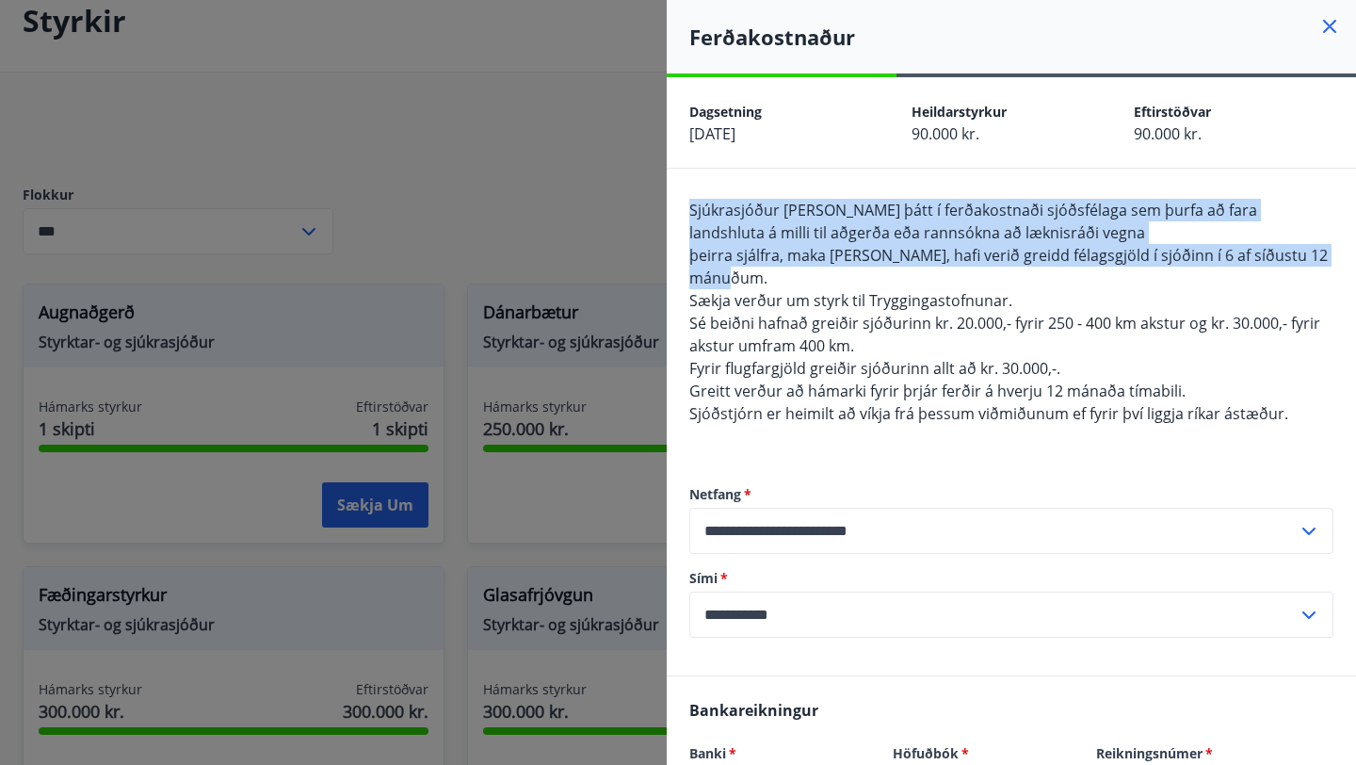
drag, startPoint x: 691, startPoint y: 206, endPoint x: 799, endPoint y: 267, distance: 123.6
click at [799, 267] on div "Sjúkrasjóður [PERSON_NAME] þátt í ferðakostnaði sjóðsfélaga sem þurfa að fara l…" at bounding box center [1011, 323] width 644 height 249
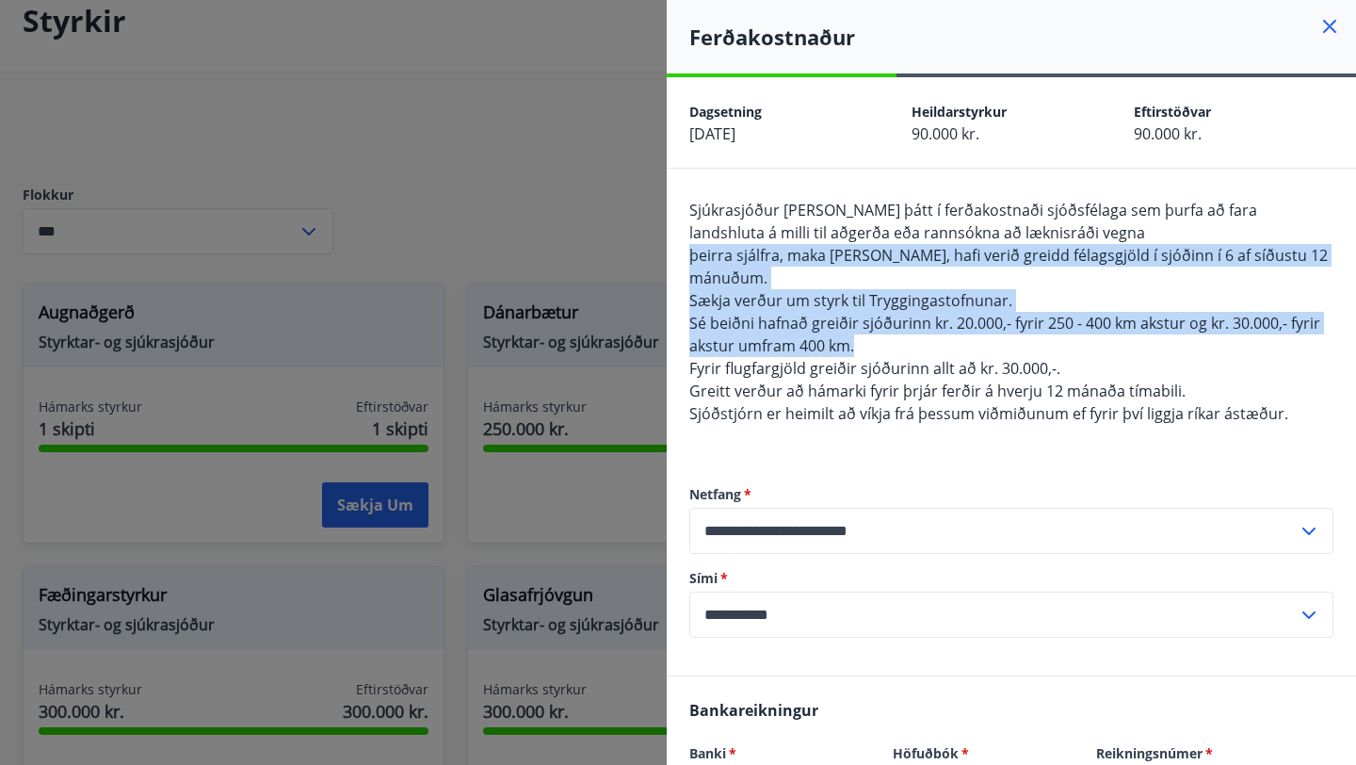
drag, startPoint x: 799, startPoint y: 267, endPoint x: 949, endPoint y: 345, distance: 169.3
click at [949, 345] on div "Sjúkrasjóður [PERSON_NAME] þátt í ferðakostnaði sjóðsfélaga sem þurfa að fara l…" at bounding box center [1011, 323] width 644 height 249
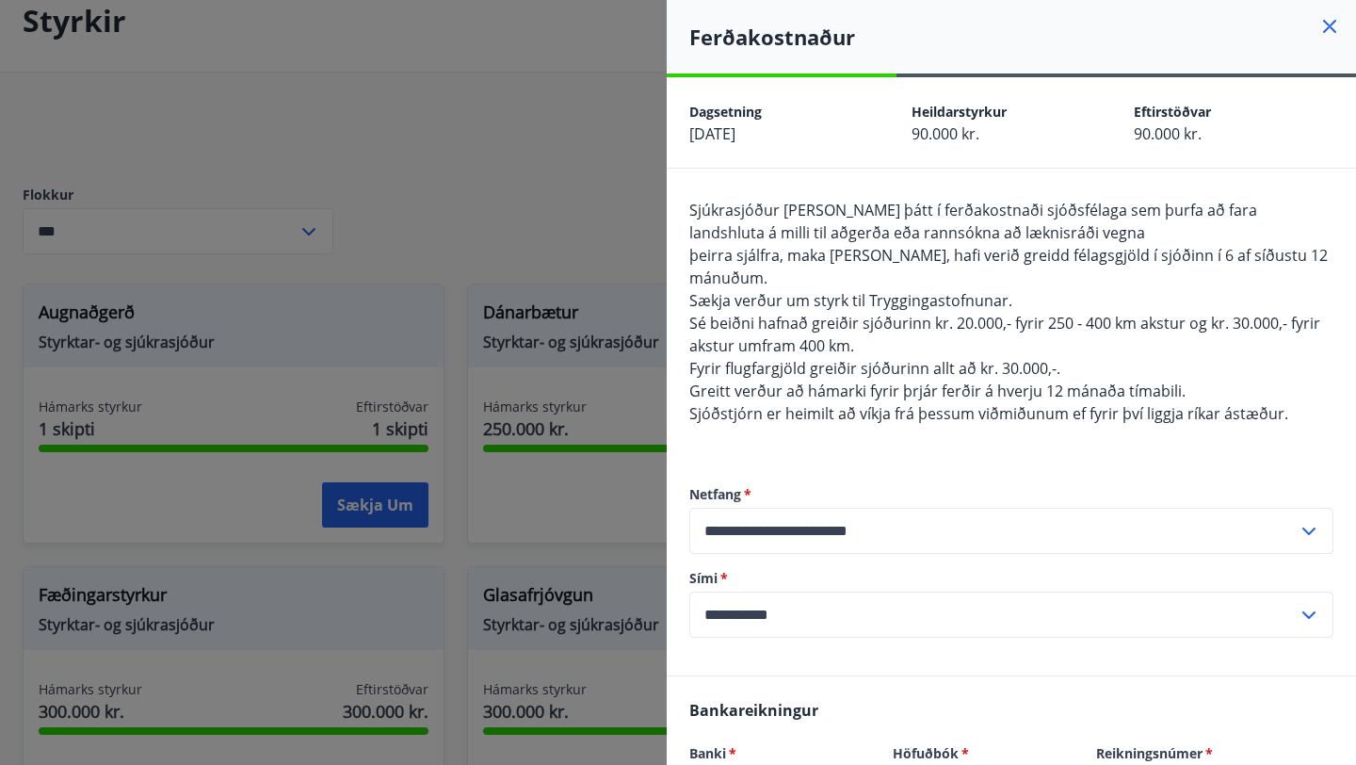
click at [584, 213] on div at bounding box center [678, 382] width 1356 height 765
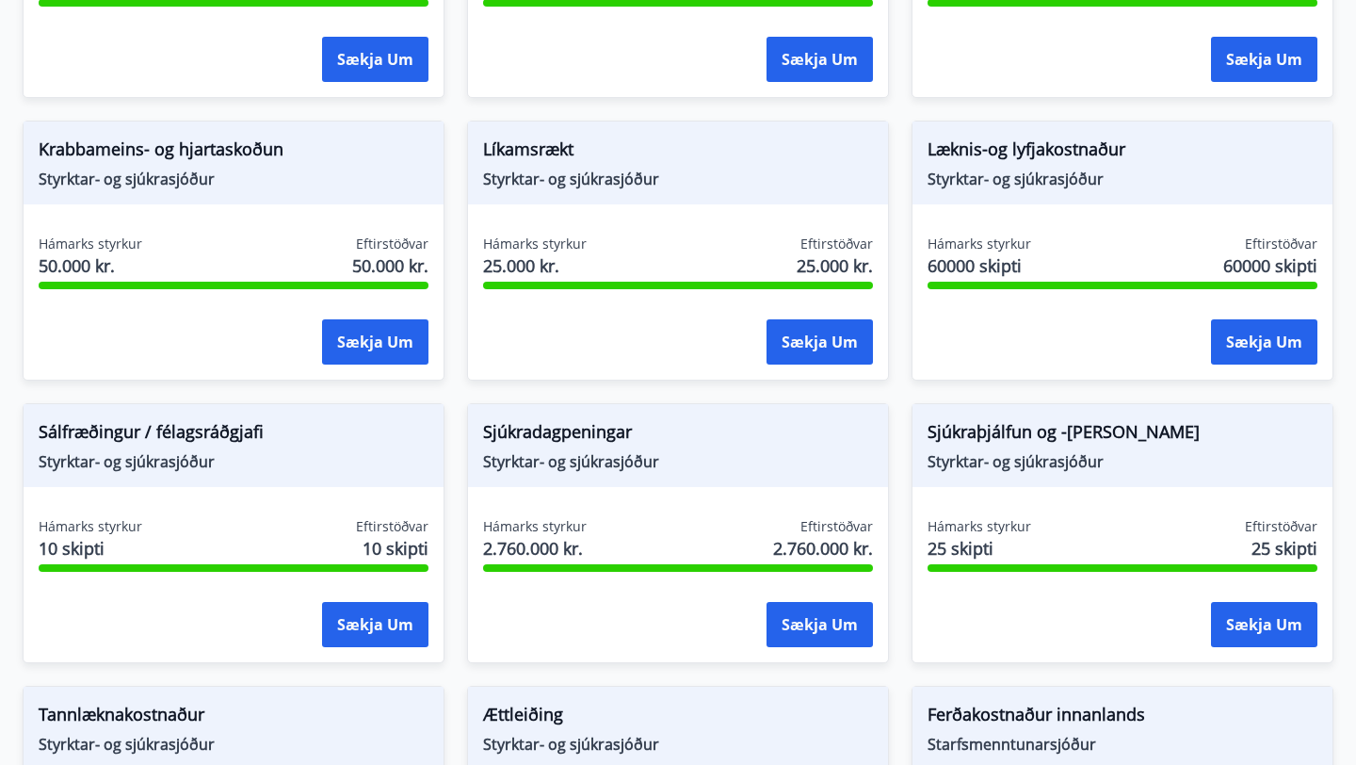
scroll to position [1113, 0]
